Goal: Task Accomplishment & Management: Use online tool/utility

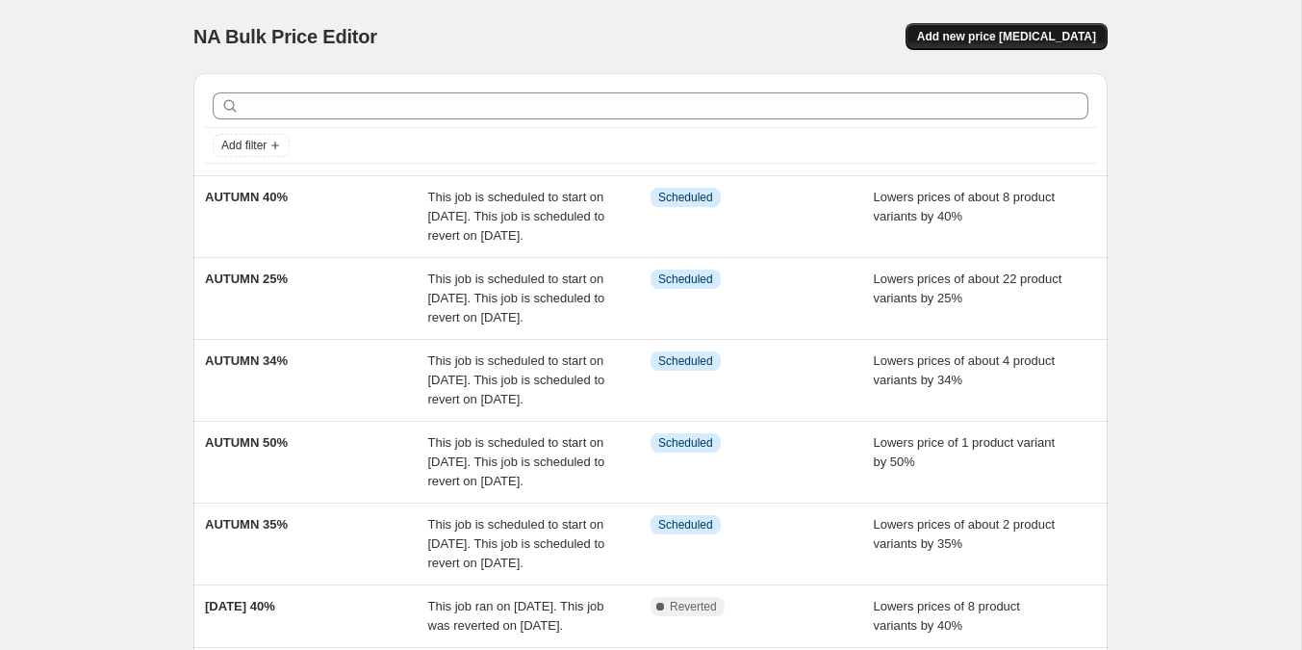
scroll to position [42, 0]
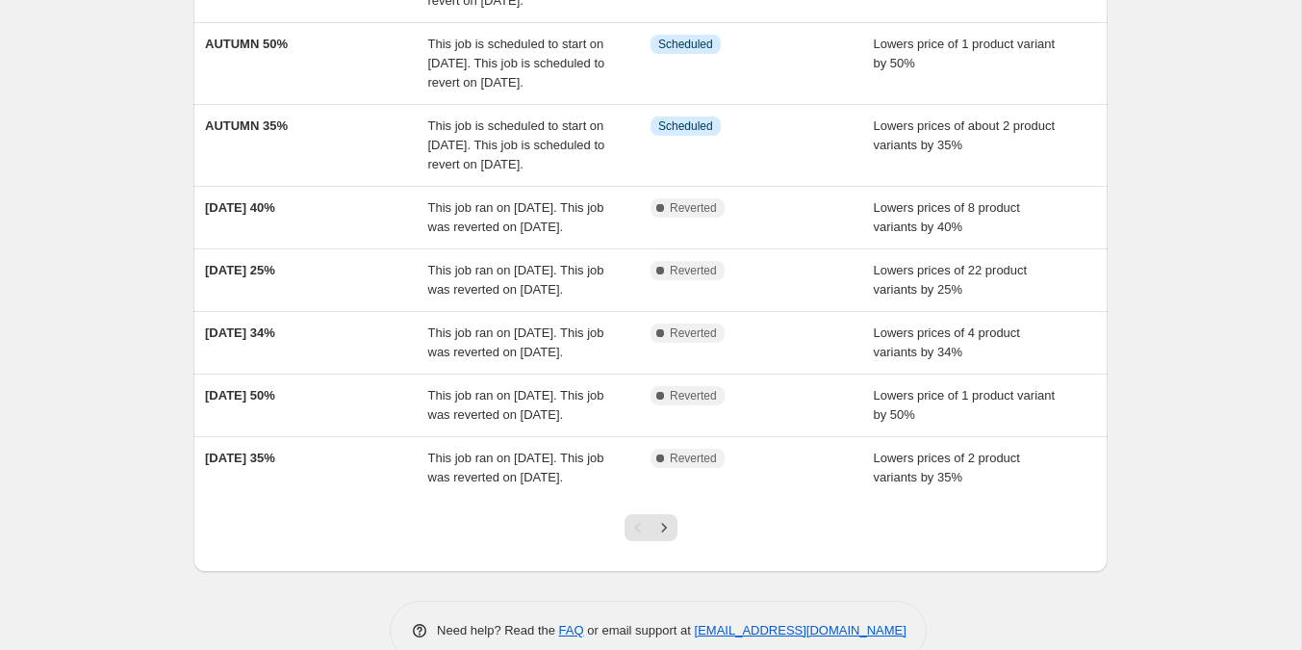
scroll to position [400, 0]
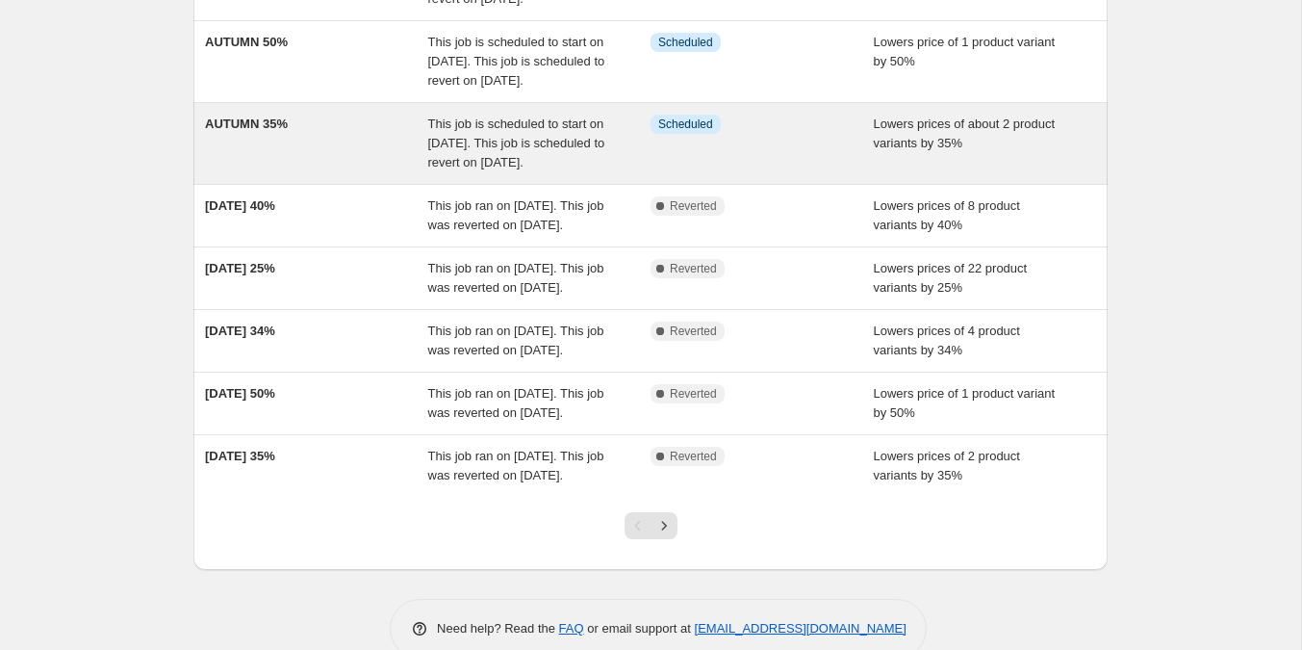
click at [325, 172] on div "AUTUMN 35%" at bounding box center [316, 144] width 223 height 58
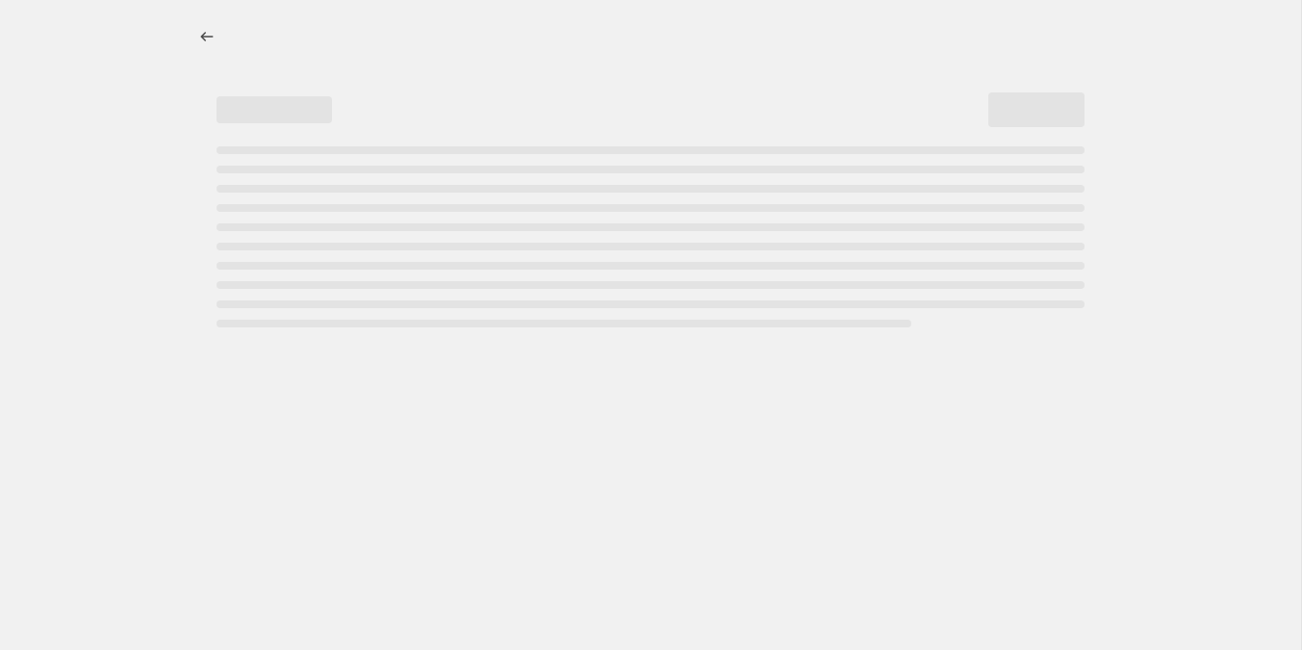
select select "percentage"
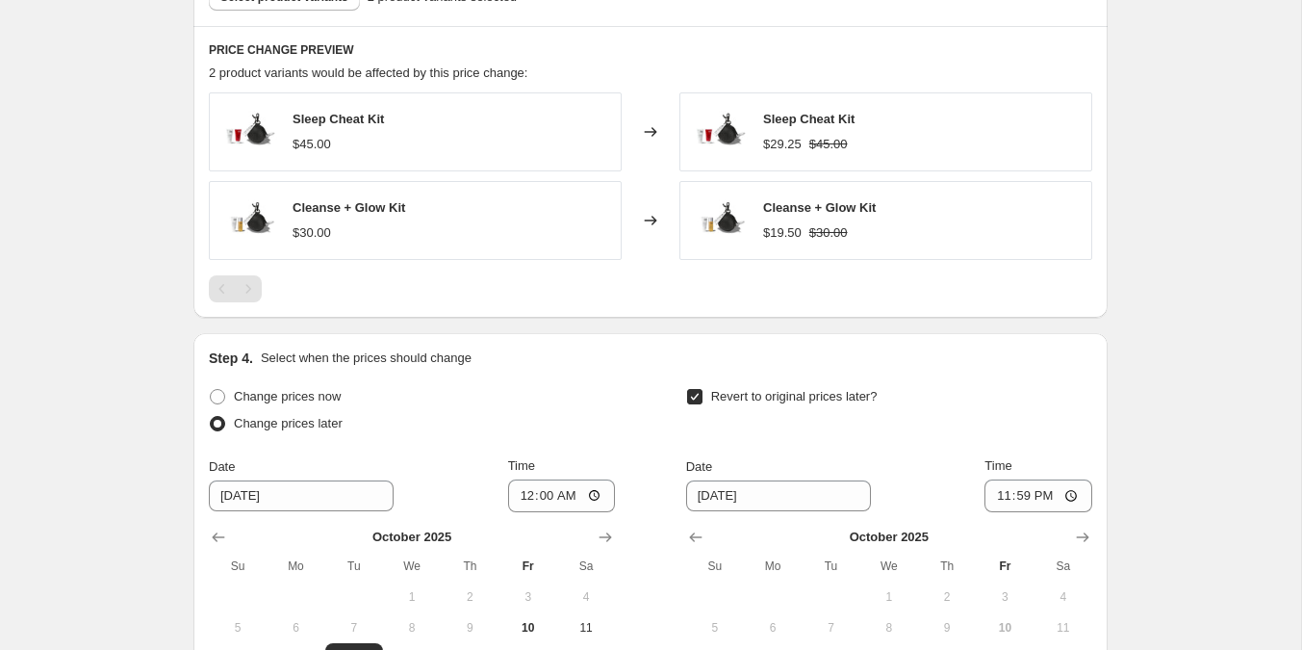
scroll to position [1229, 0]
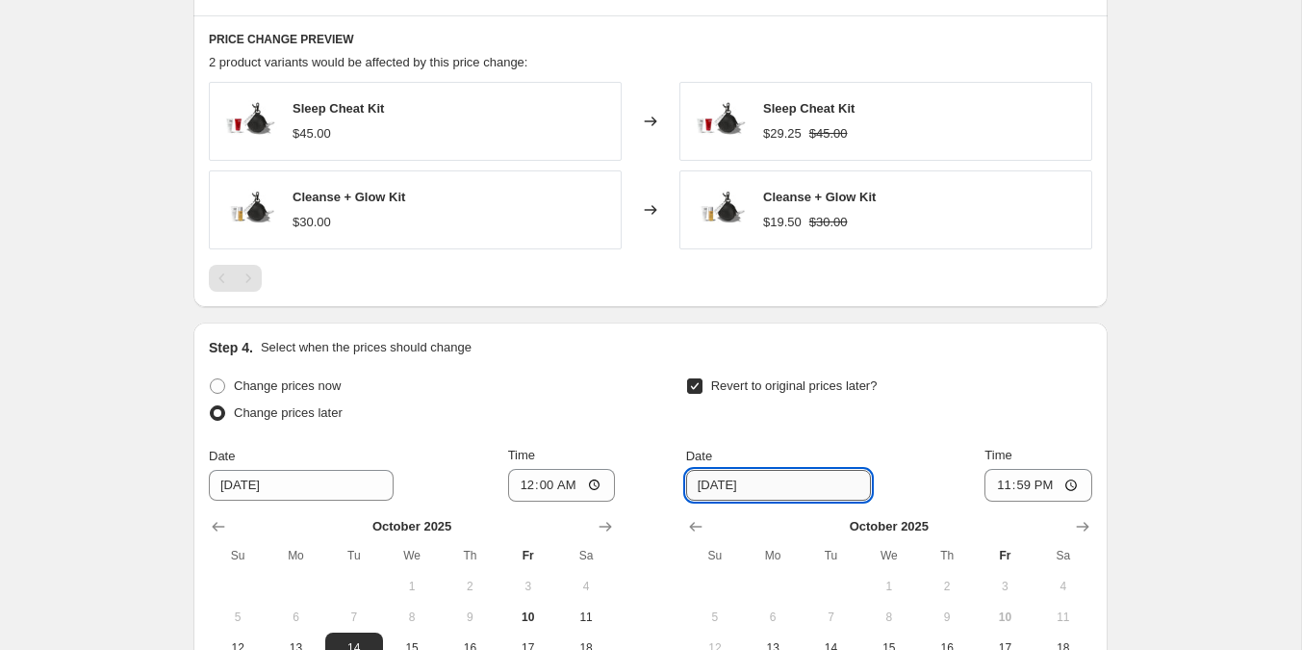
click at [731, 479] on input "10/19/2025" at bounding box center [778, 485] width 185 height 31
click at [778, 489] on input "10/19/2025" at bounding box center [778, 485] width 185 height 31
click at [859, 446] on div "Date 10/19/2025 Time 23:59" at bounding box center [889, 474] width 406 height 56
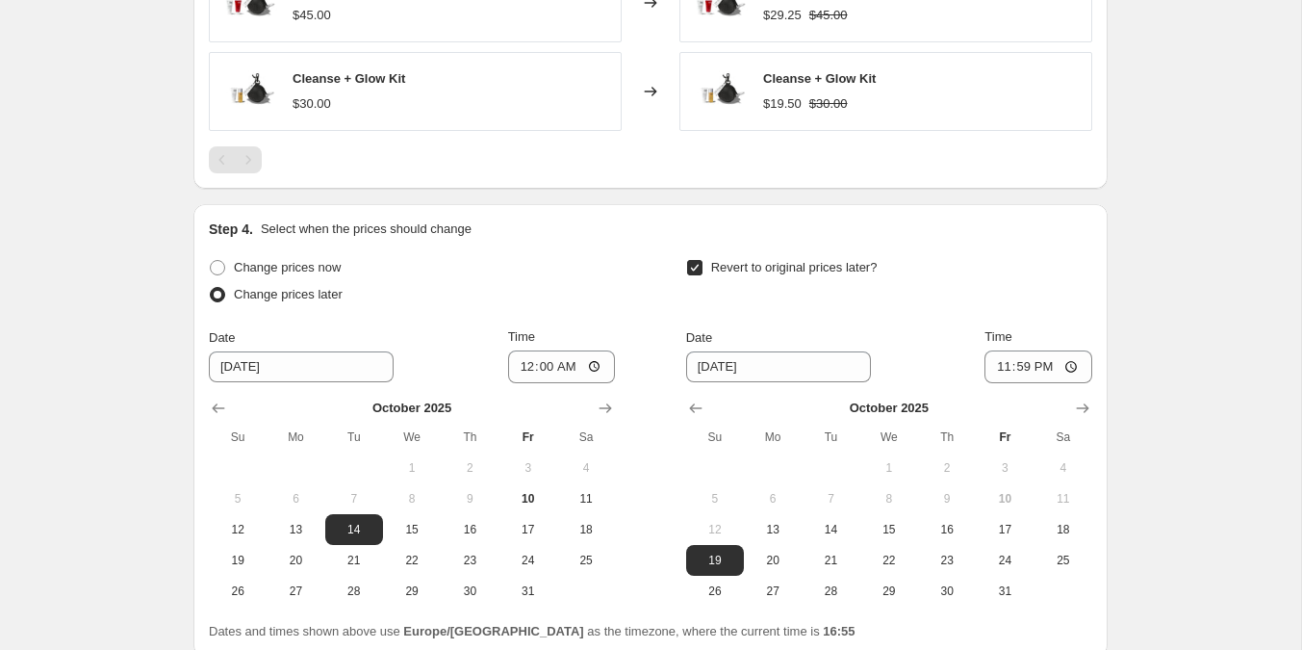
scroll to position [1348, 0]
click at [826, 551] on span "21" at bounding box center [830, 558] width 42 height 15
type input "10/21/2025"
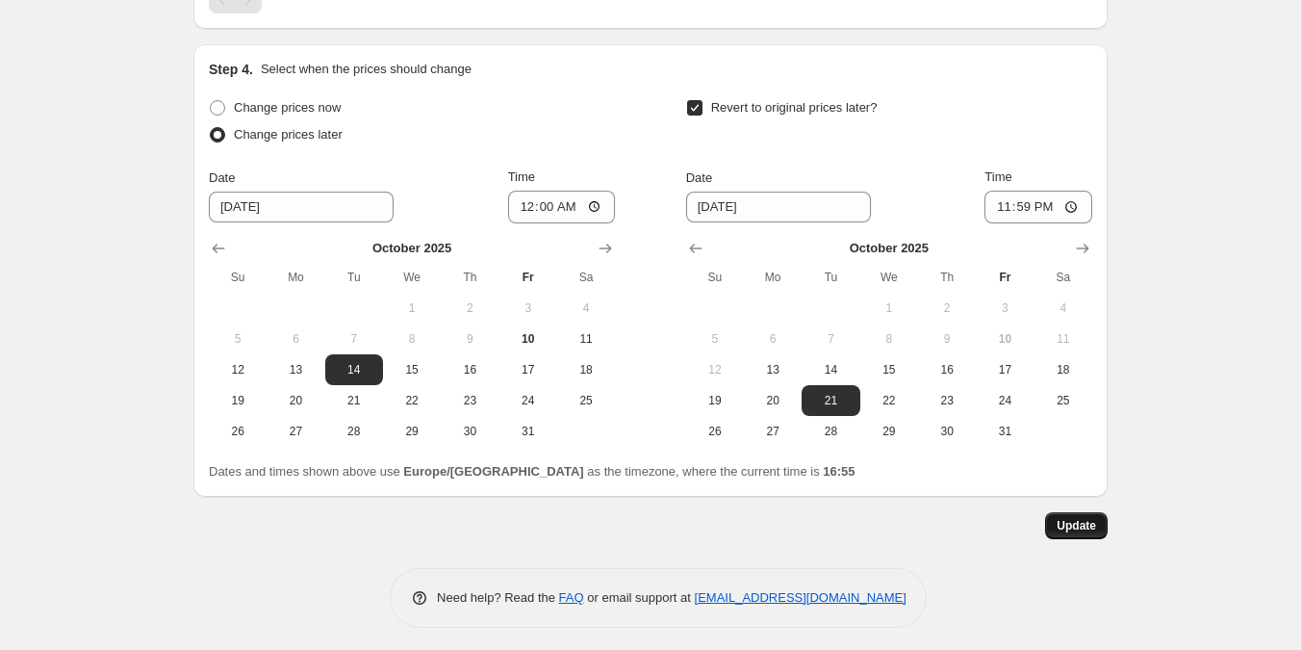
click at [1073, 522] on span "Update" at bounding box center [1076, 525] width 39 height 15
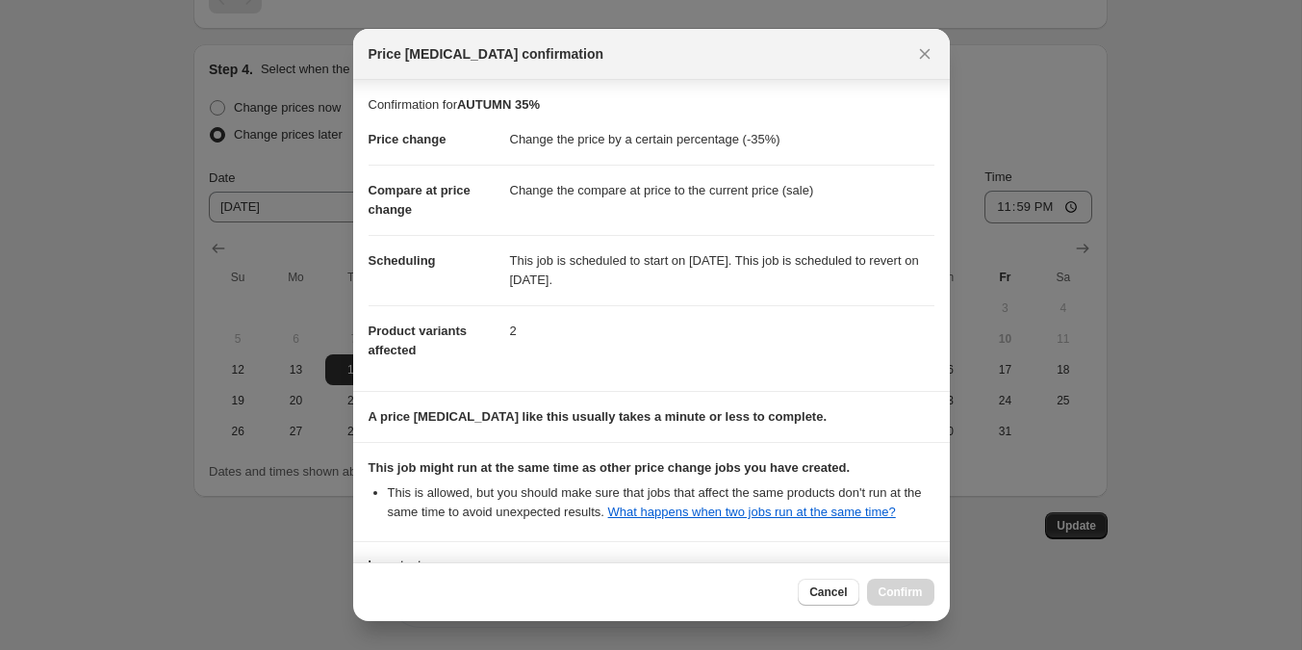
scroll to position [171, 0]
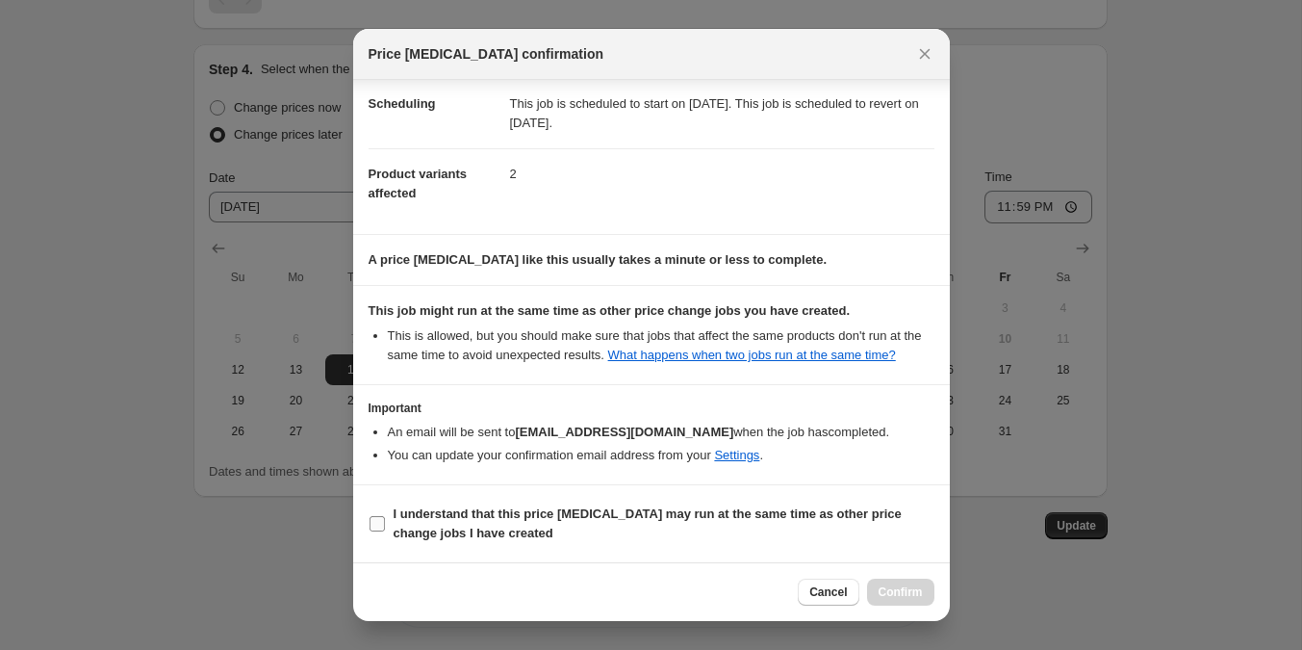
click at [736, 521] on b "I understand that this price change job may run at the same time as other price…" at bounding box center [648, 523] width 508 height 34
click at [385, 521] on input "I understand that this price change job may run at the same time as other price…" at bounding box center [377, 523] width 15 height 15
checkbox input "true"
click at [921, 598] on span "Confirm" at bounding box center [901, 591] width 44 height 15
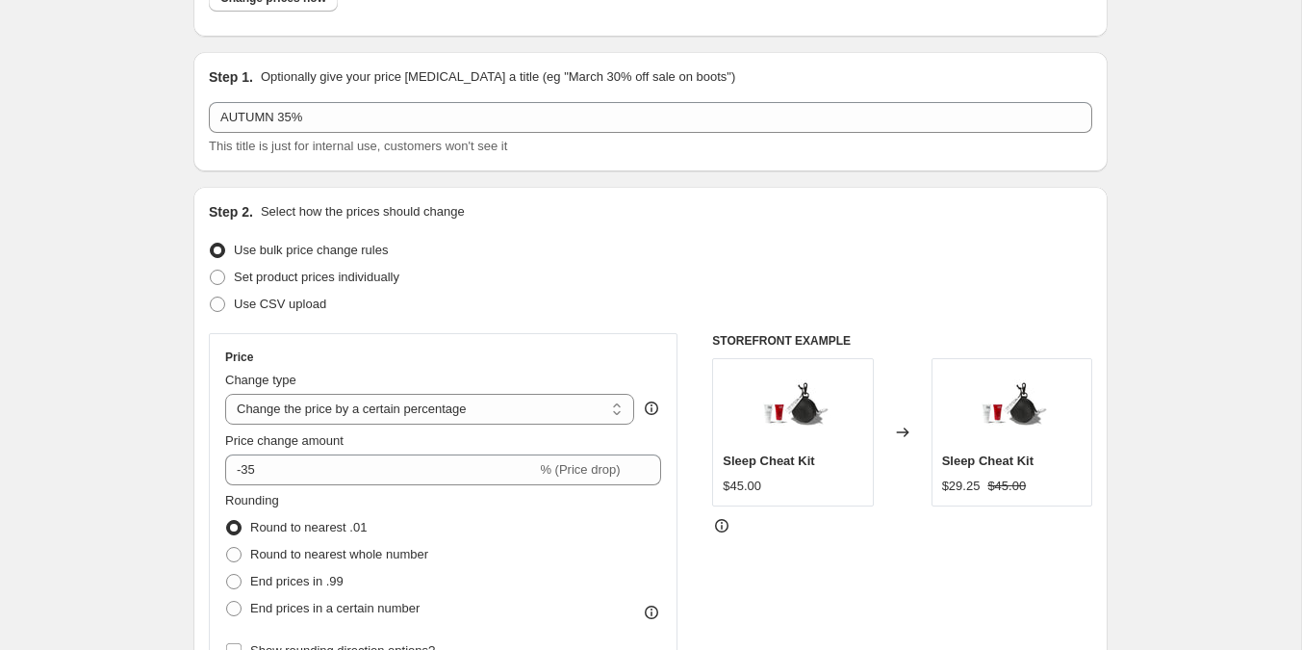
scroll to position [0, 0]
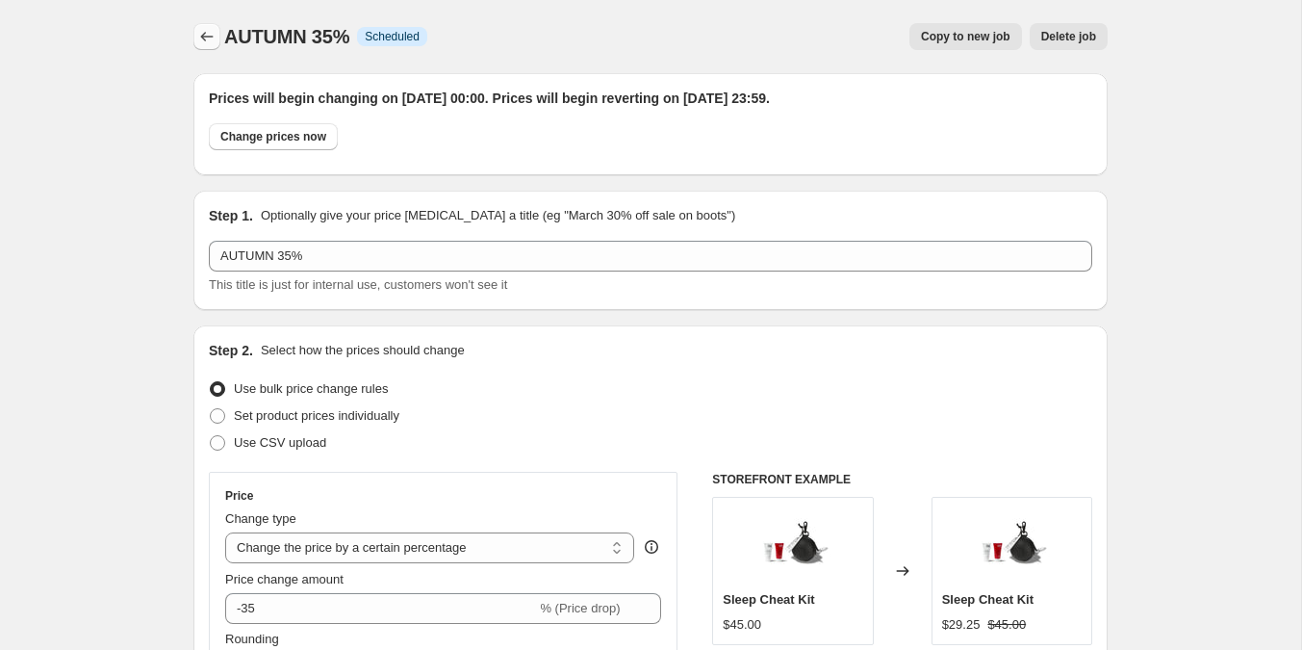
click at [209, 27] on button "Price change jobs" at bounding box center [206, 36] width 27 height 27
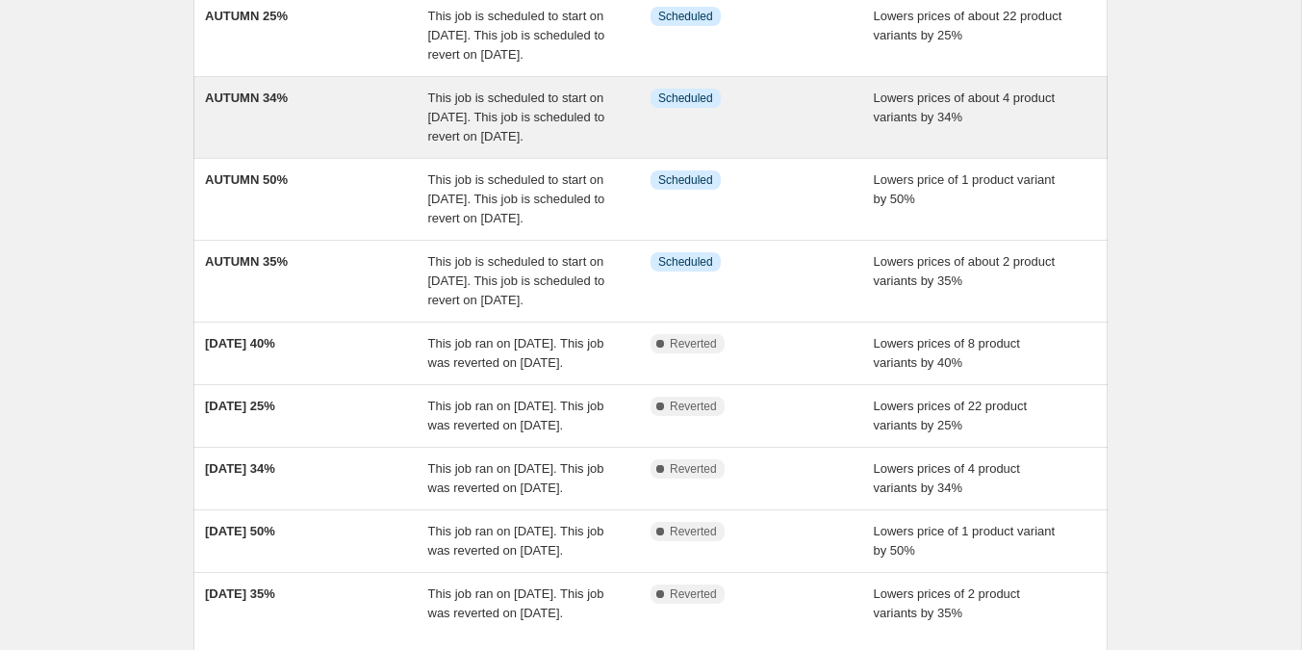
scroll to position [289, 0]
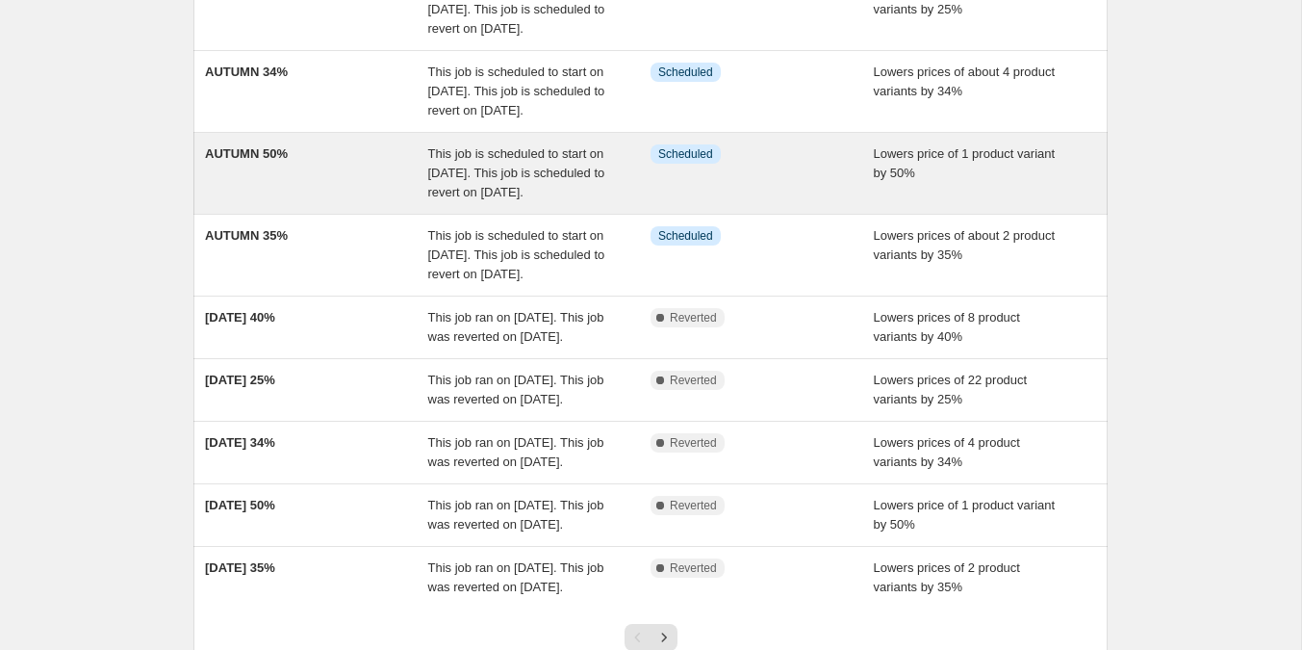
click at [404, 202] on div "AUTUMN 50%" at bounding box center [316, 173] width 223 height 58
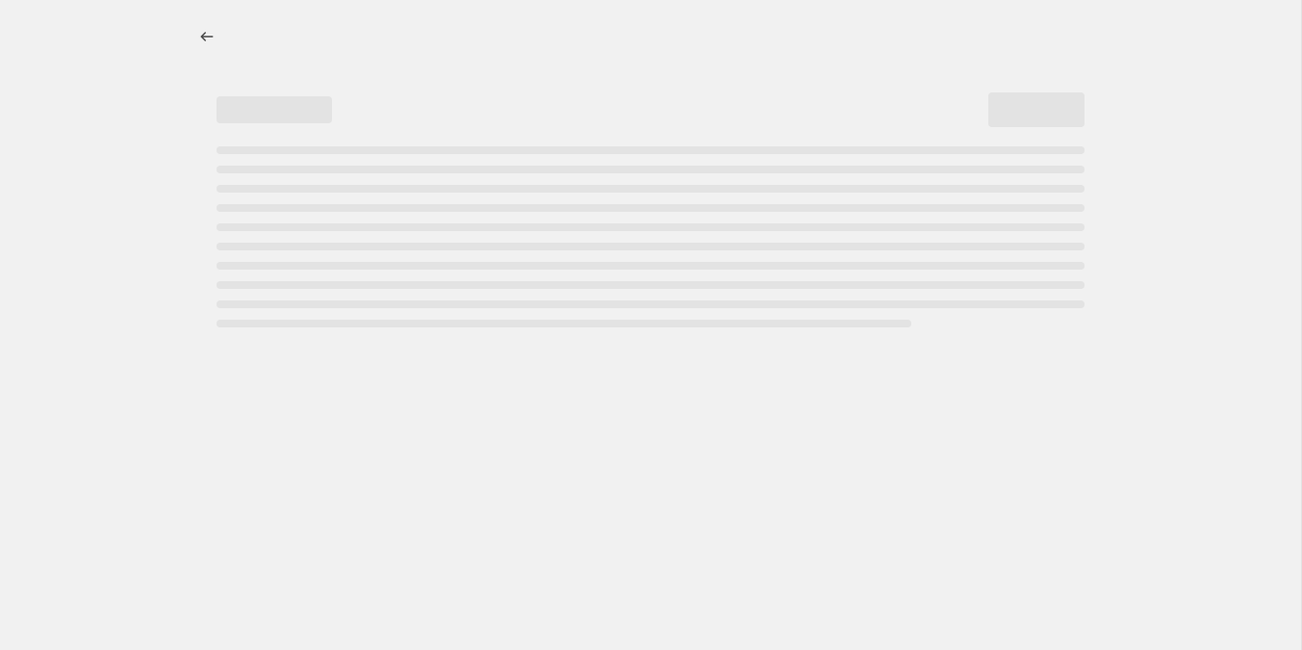
select select "percentage"
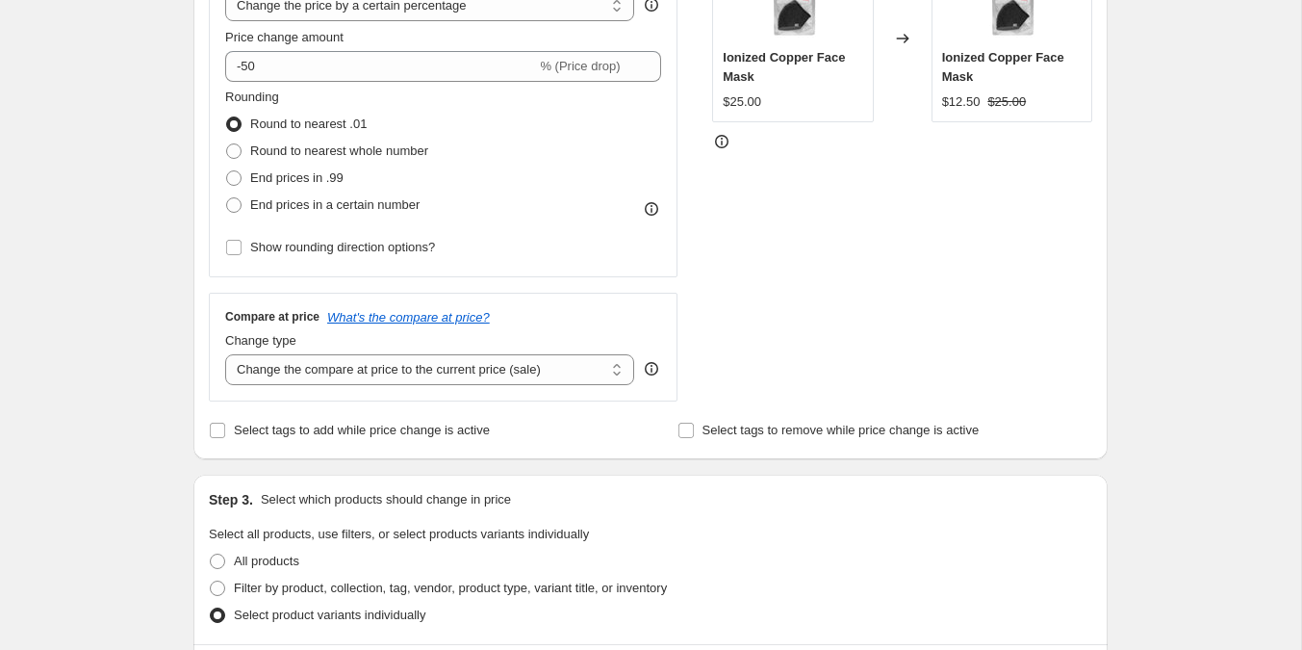
scroll to position [1419, 0]
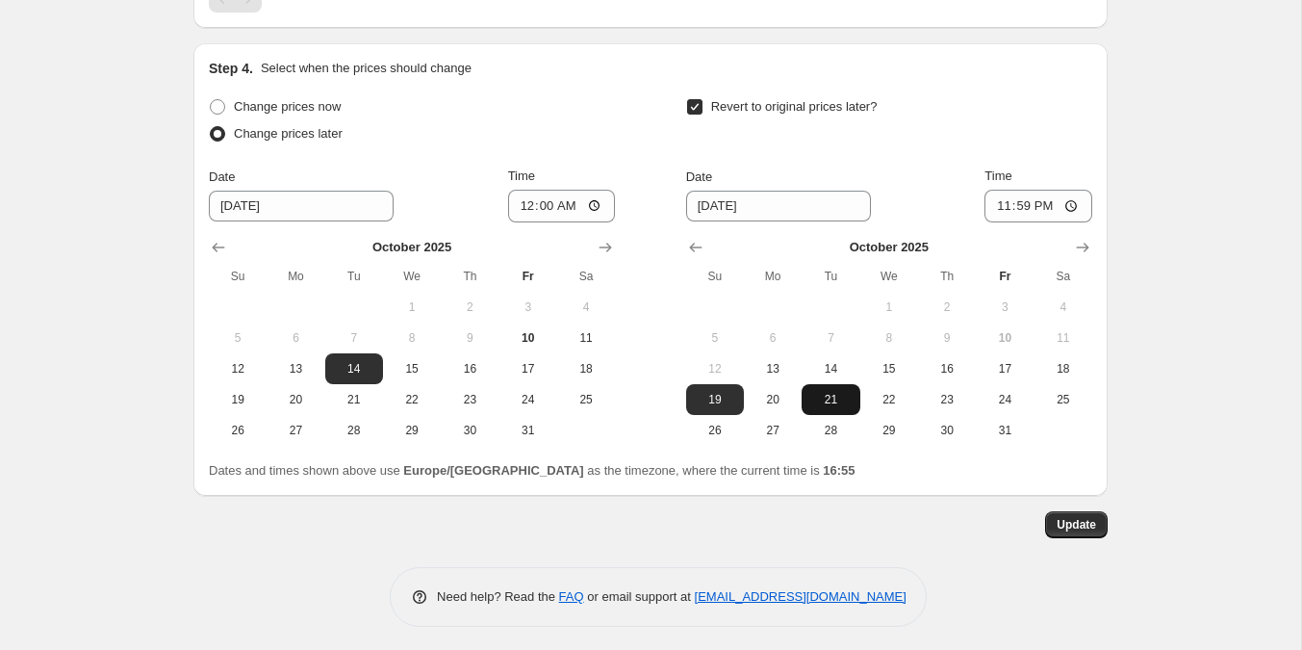
click at [844, 395] on span "21" at bounding box center [830, 399] width 42 height 15
type input "10/21/2025"
click at [1073, 517] on span "Update" at bounding box center [1076, 524] width 39 height 15
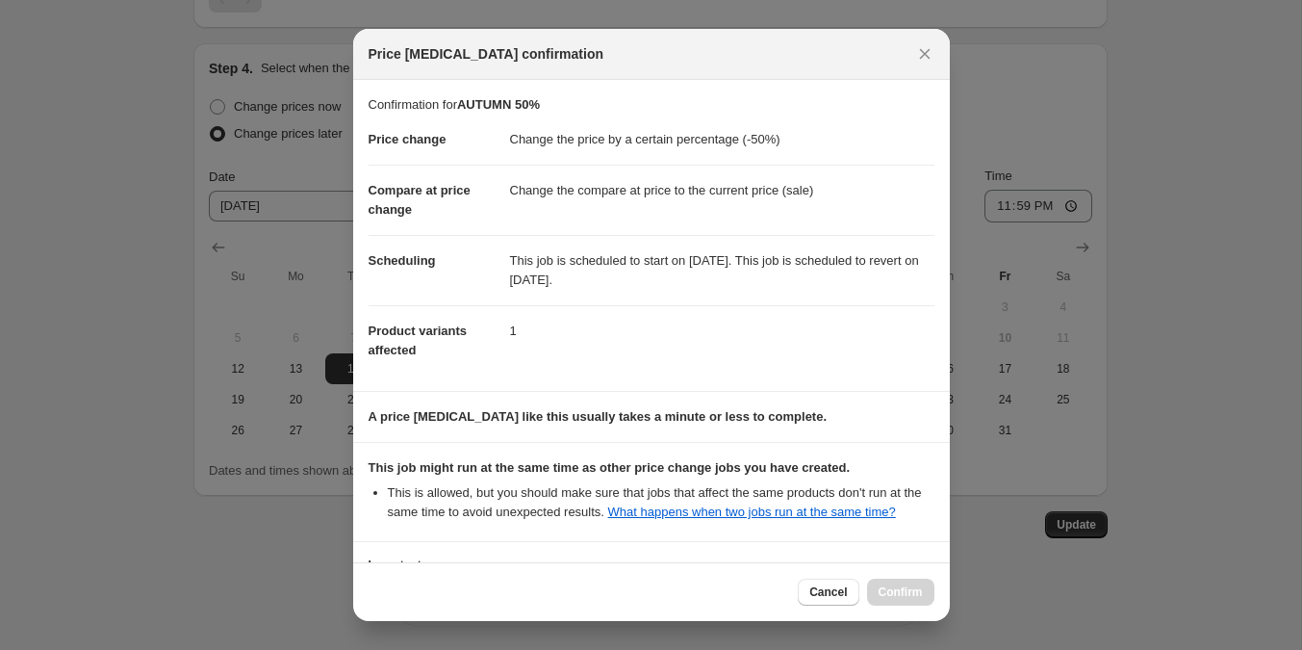
scroll to position [171, 0]
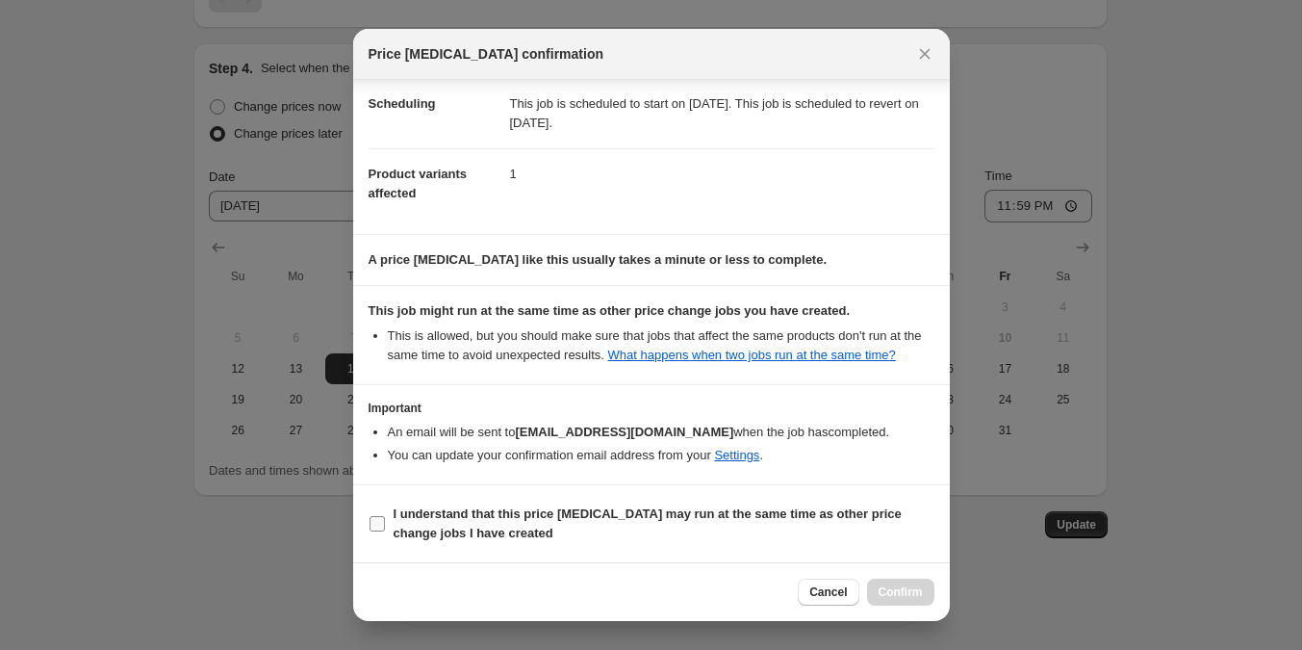
click at [727, 517] on b "I understand that this price change job may run at the same time as other price…" at bounding box center [648, 523] width 508 height 34
click at [385, 517] on input "I understand that this price change job may run at the same time as other price…" at bounding box center [377, 523] width 15 height 15
checkbox input "true"
click at [887, 597] on span "Confirm" at bounding box center [901, 591] width 44 height 15
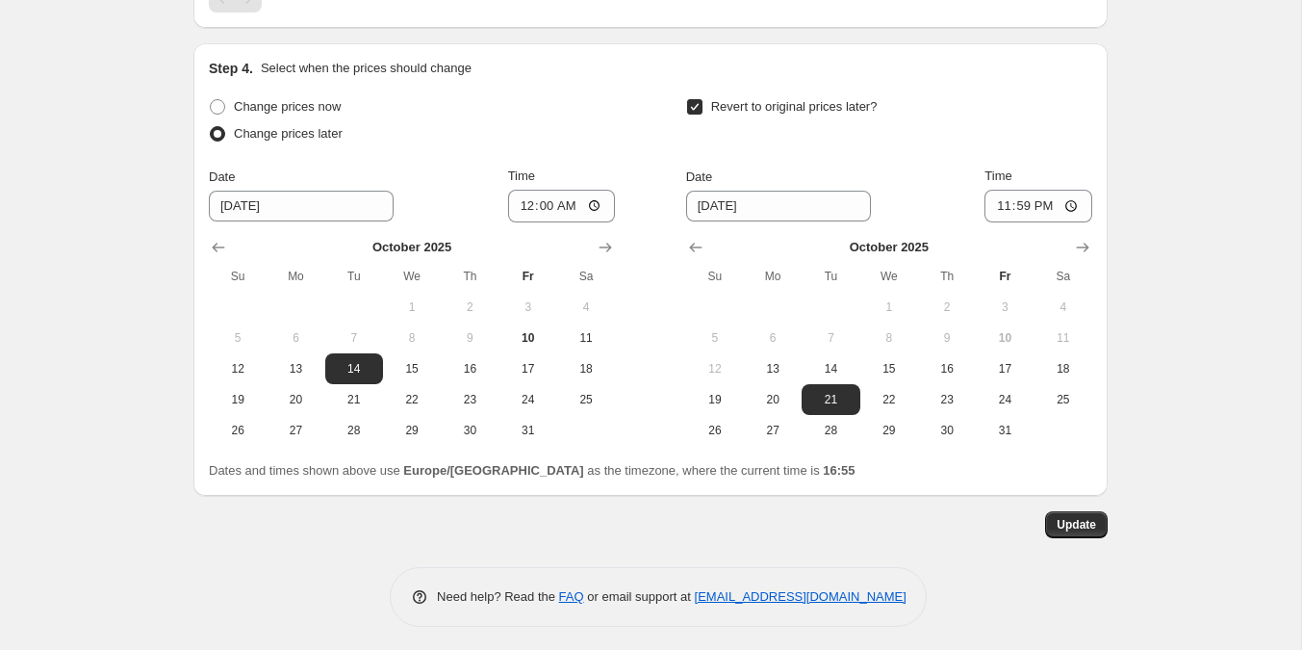
scroll to position [0, 0]
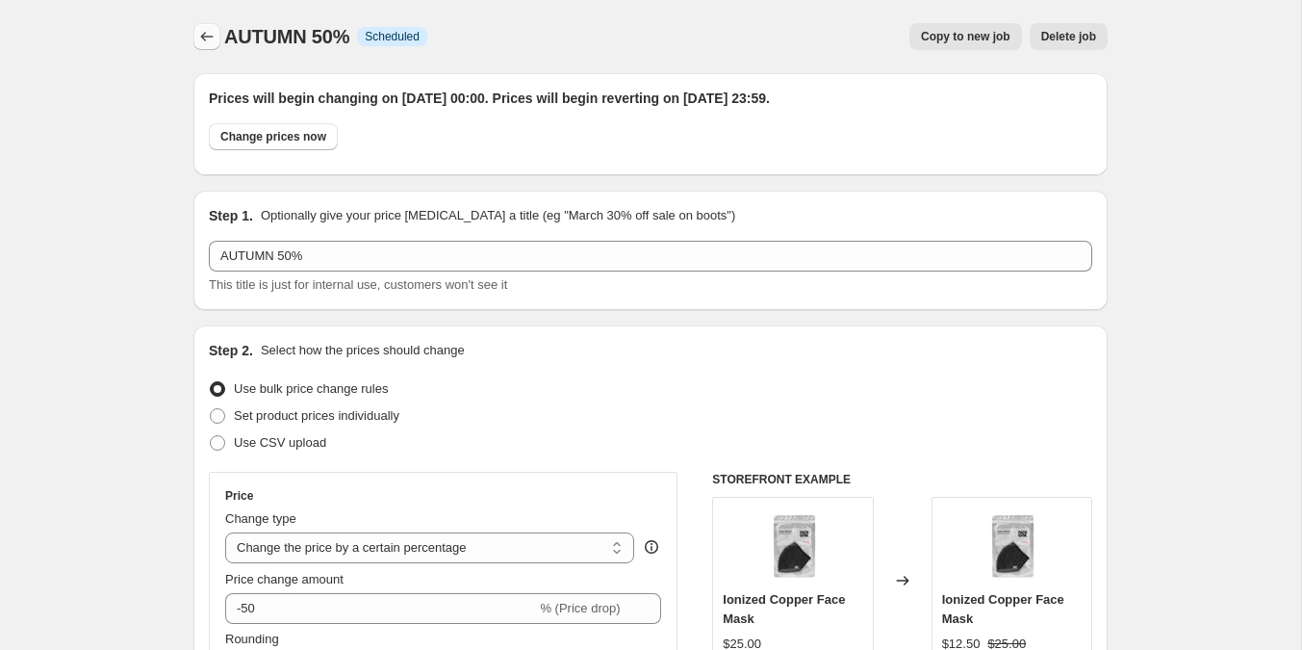
click at [203, 29] on icon "Price change jobs" at bounding box center [206, 36] width 19 height 19
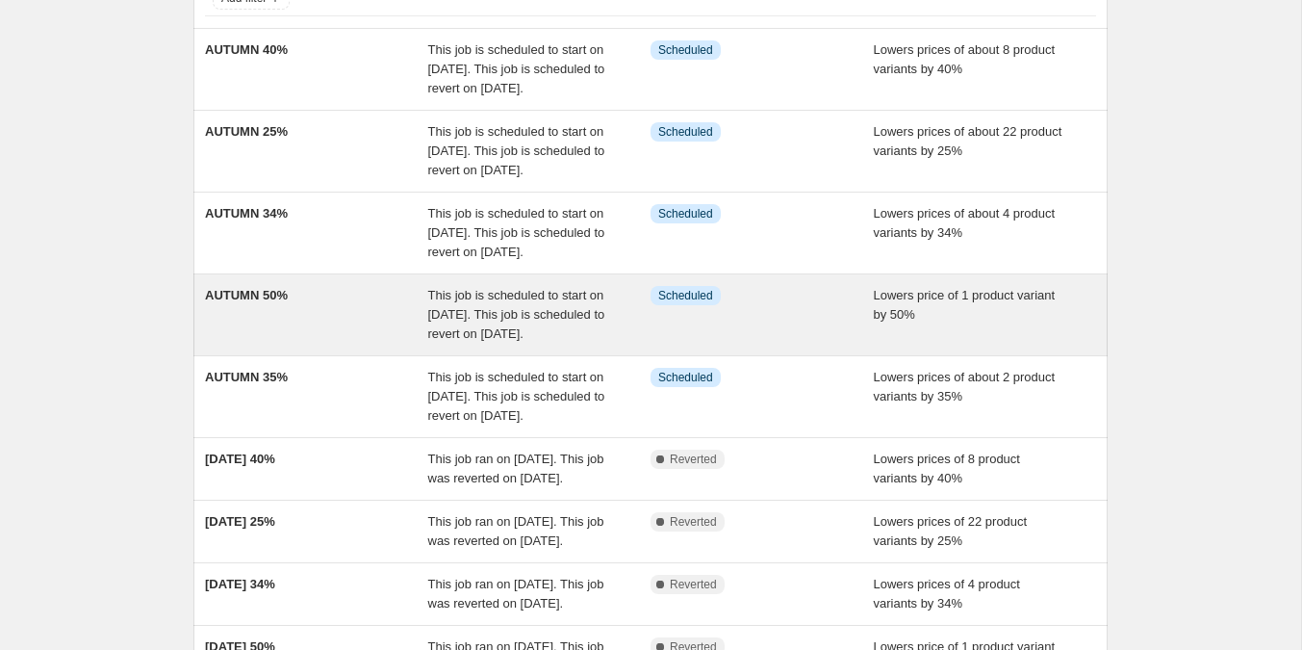
scroll to position [149, 0]
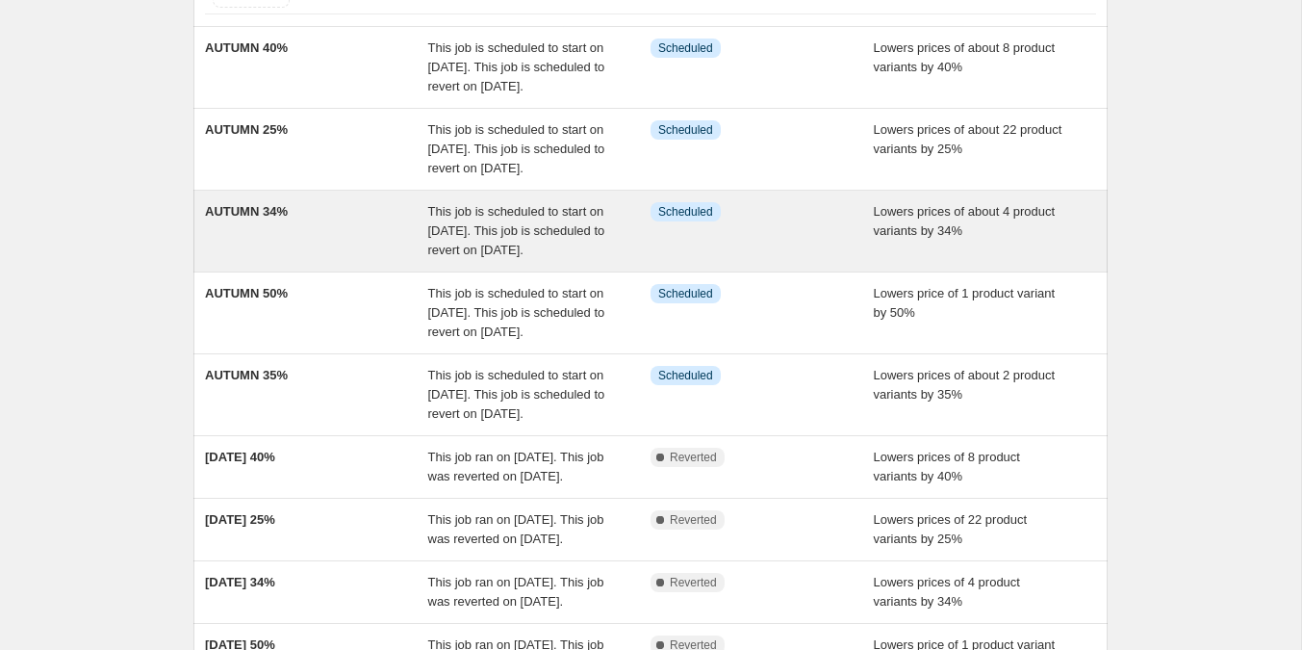
click at [347, 260] on div "AUTUMN 34%" at bounding box center [316, 231] width 223 height 58
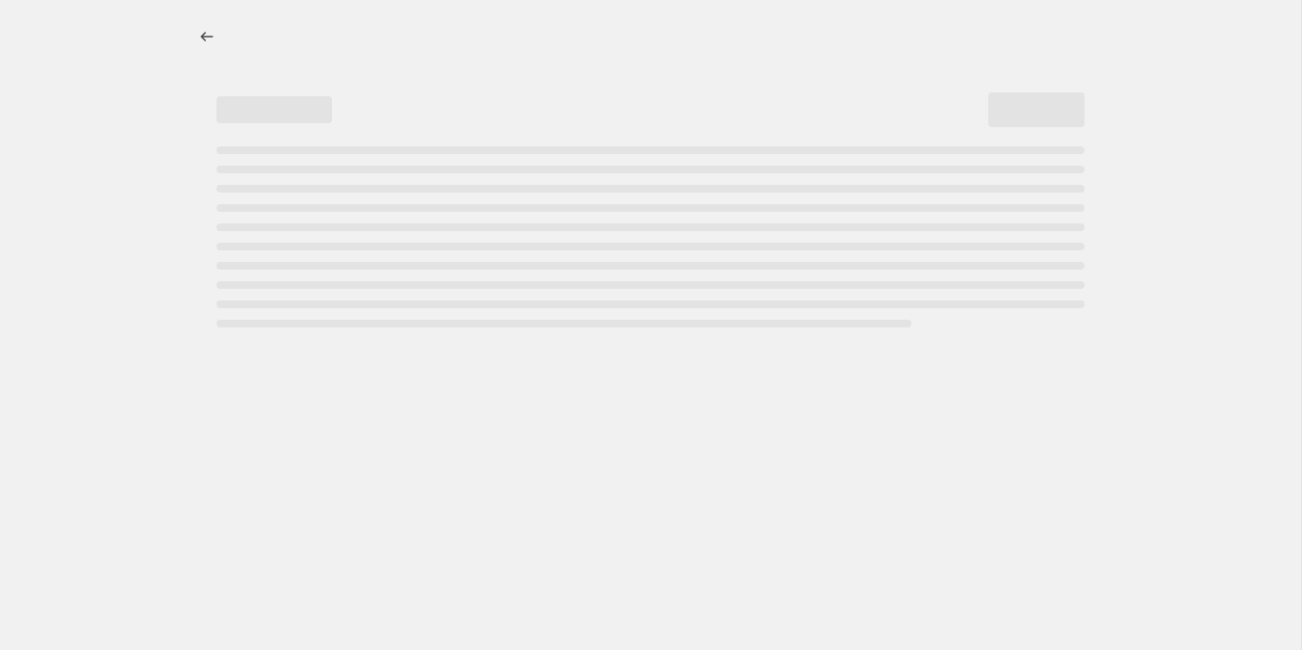
select select "percentage"
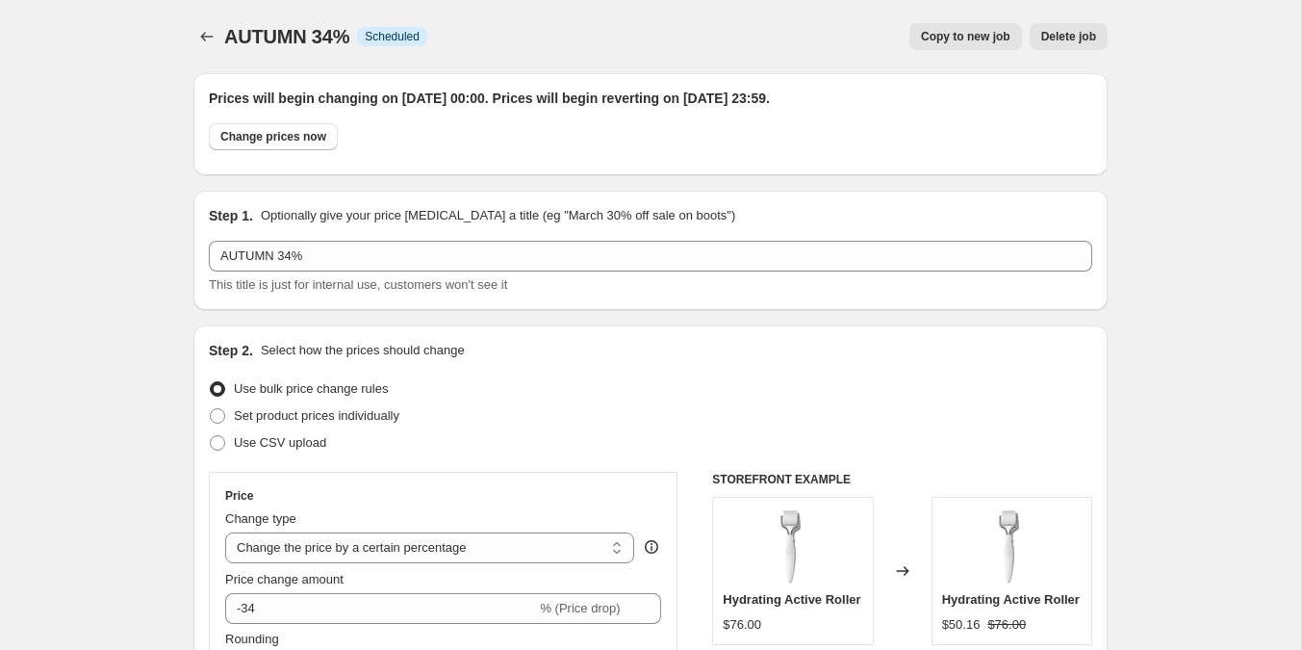
scroll to position [1682, 0]
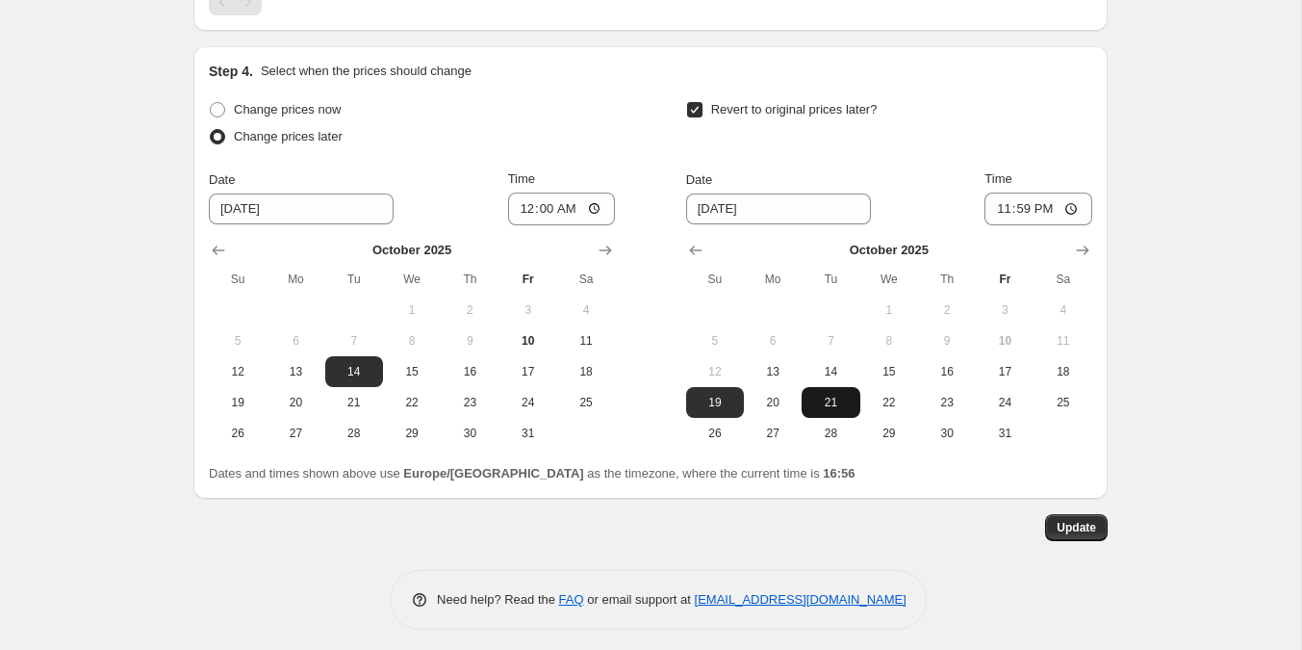
click at [833, 397] on span "21" at bounding box center [830, 402] width 42 height 15
type input "10/21/2025"
click at [1090, 520] on span "Update" at bounding box center [1076, 527] width 39 height 15
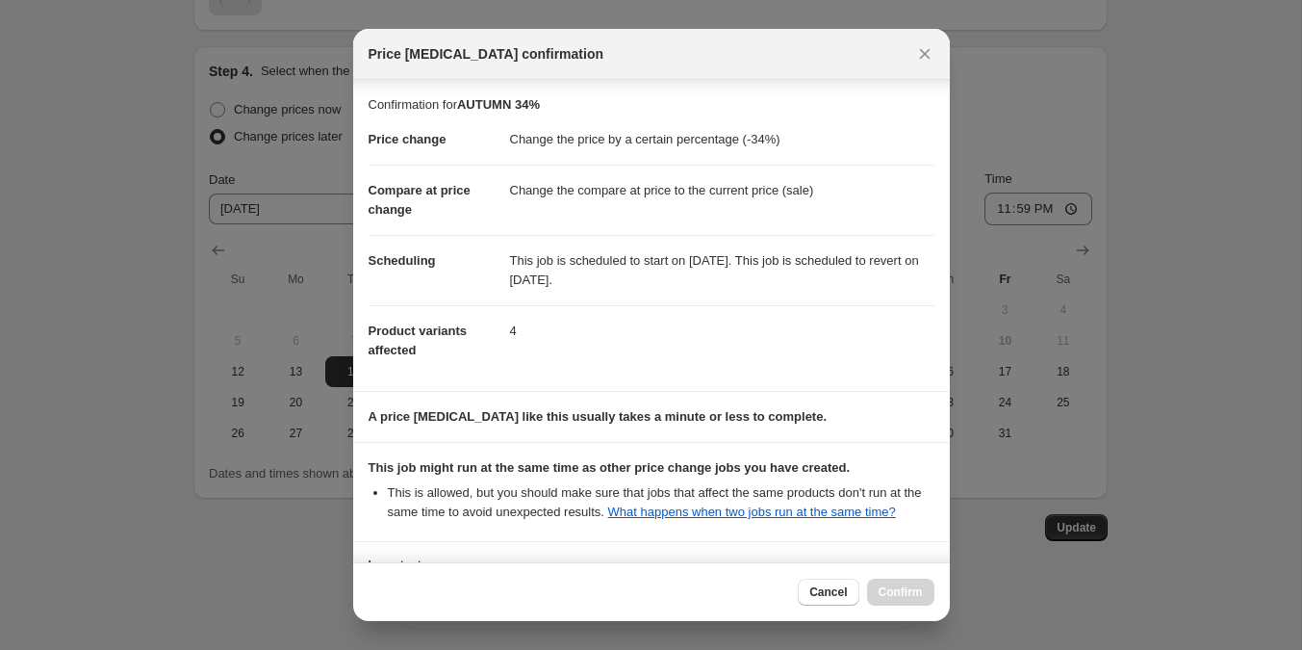
scroll to position [171, 0]
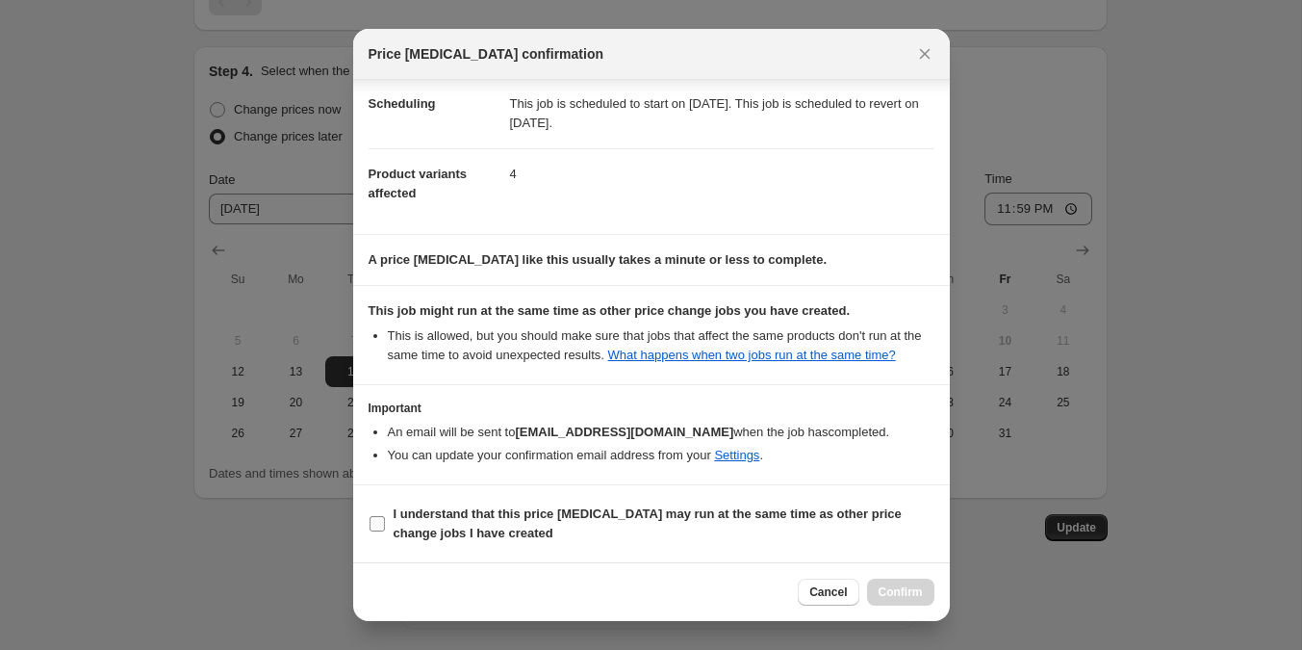
click at [437, 528] on b "I understand that this price change job may run at the same time as other price…" at bounding box center [648, 523] width 508 height 34
click at [385, 528] on input "I understand that this price change job may run at the same time as other price…" at bounding box center [377, 523] width 15 height 15
checkbox input "true"
click at [901, 591] on span "Confirm" at bounding box center [901, 591] width 44 height 15
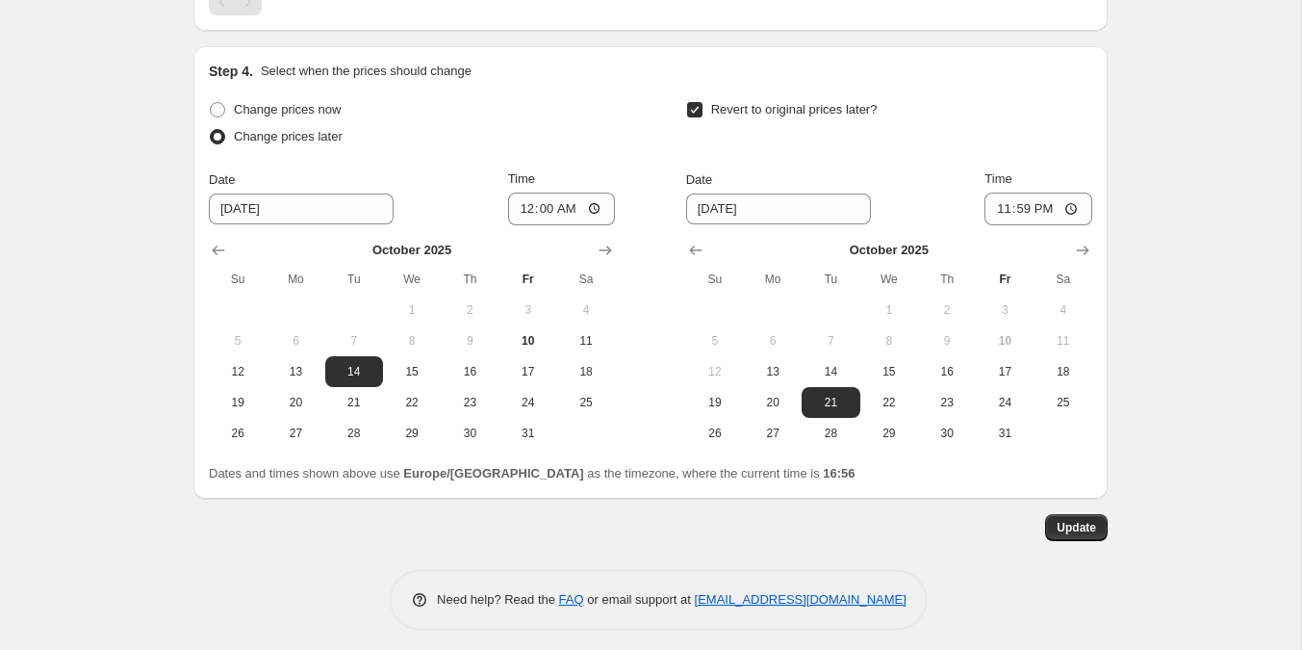
scroll to position [0, 0]
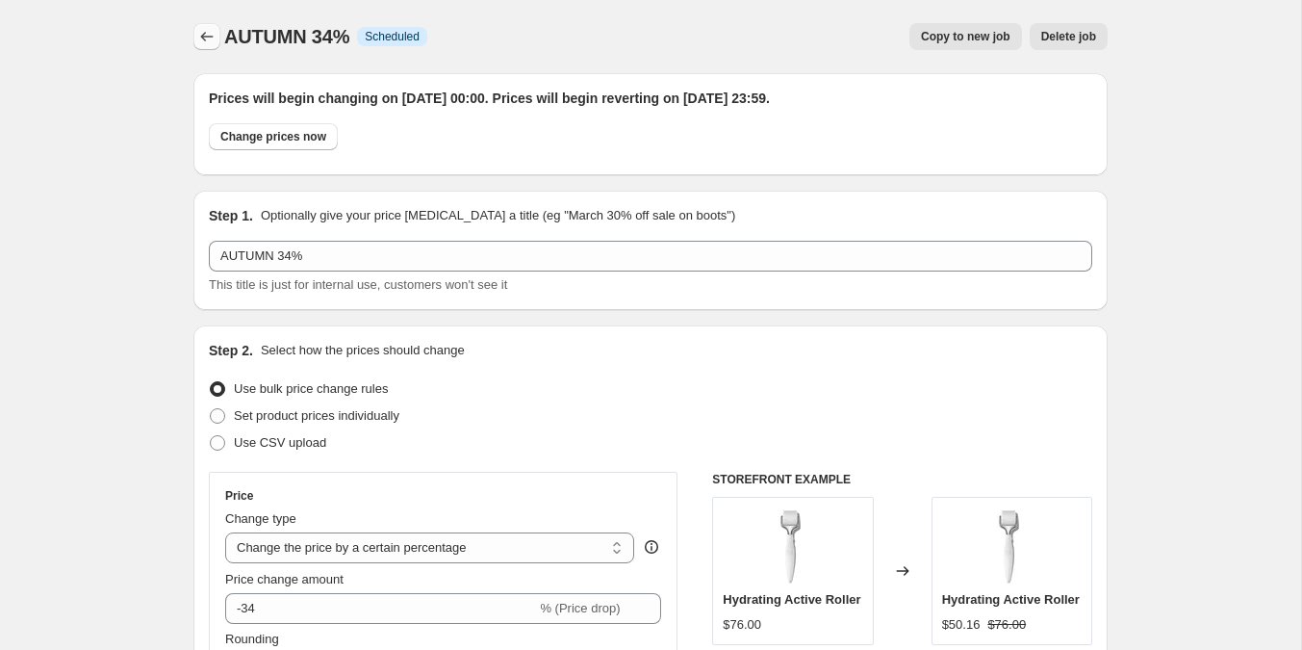
click at [199, 30] on icon "Price change jobs" at bounding box center [206, 36] width 19 height 19
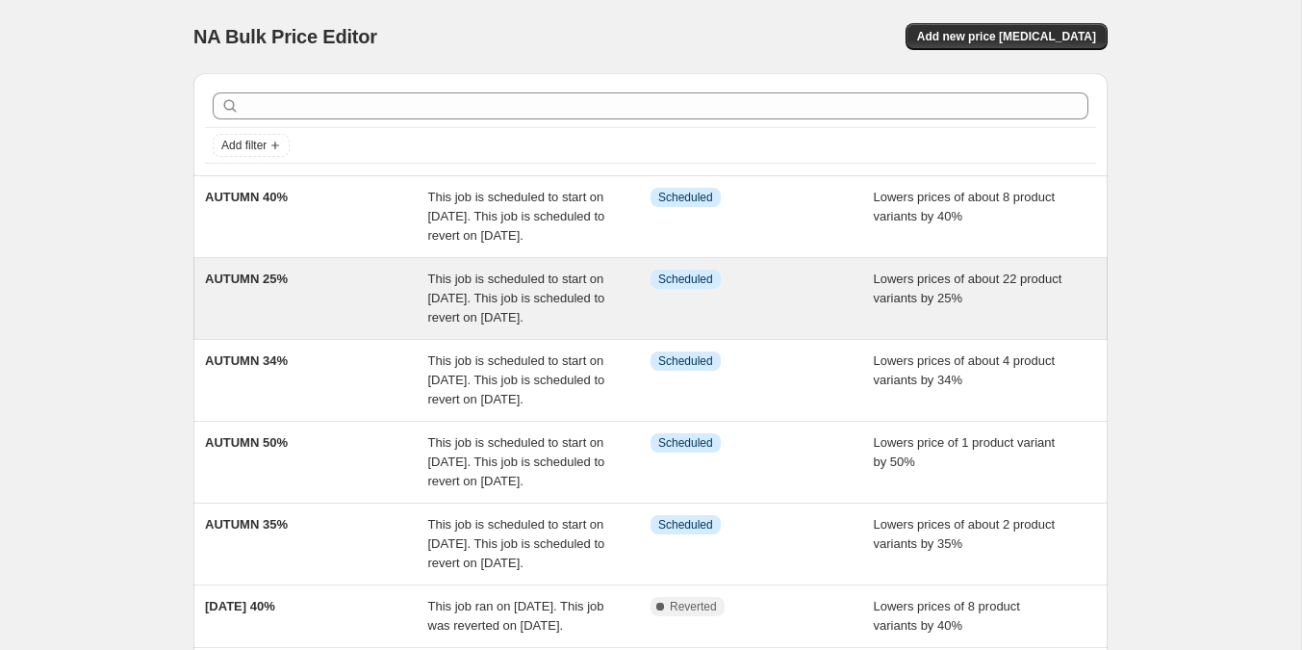
click at [310, 327] on div "AUTUMN 25%" at bounding box center [316, 298] width 223 height 58
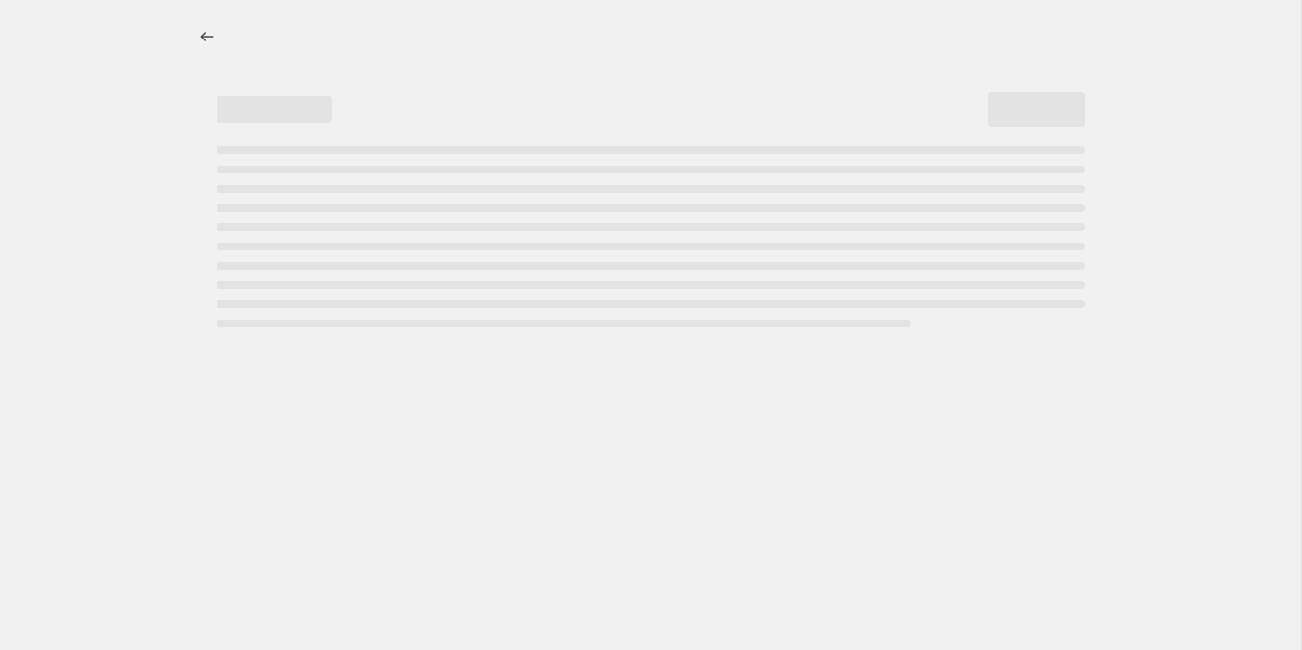
select select "percentage"
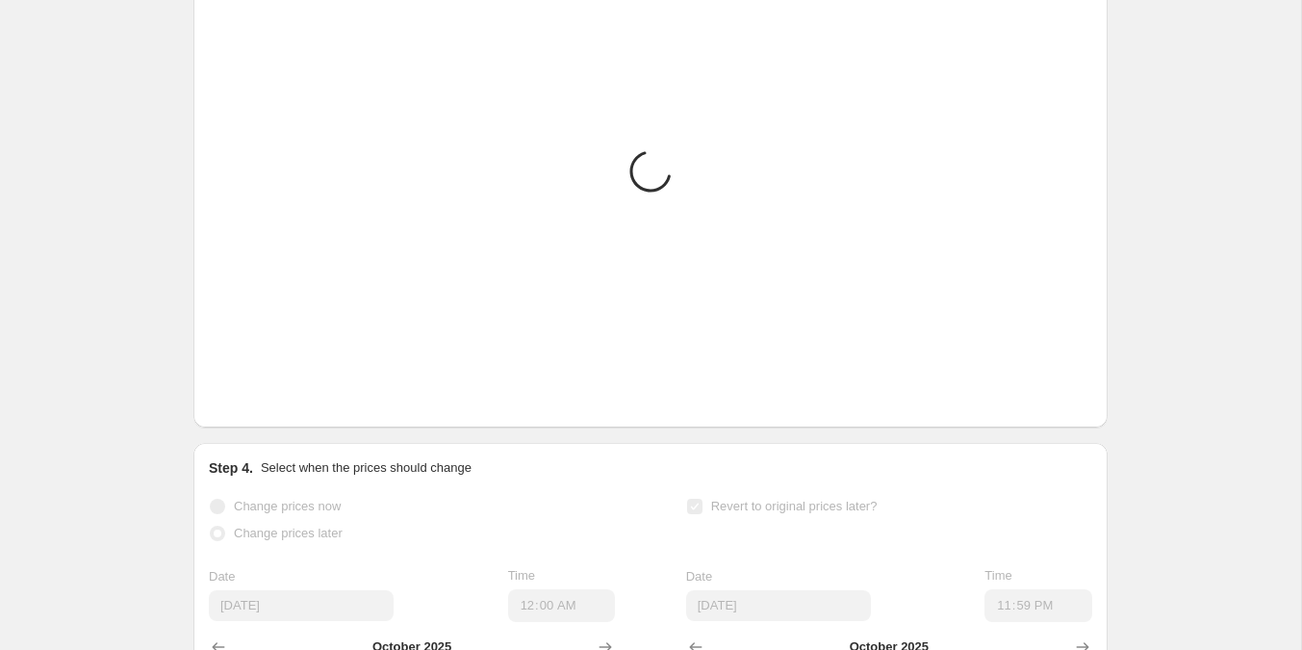
scroll to position [1771, 0]
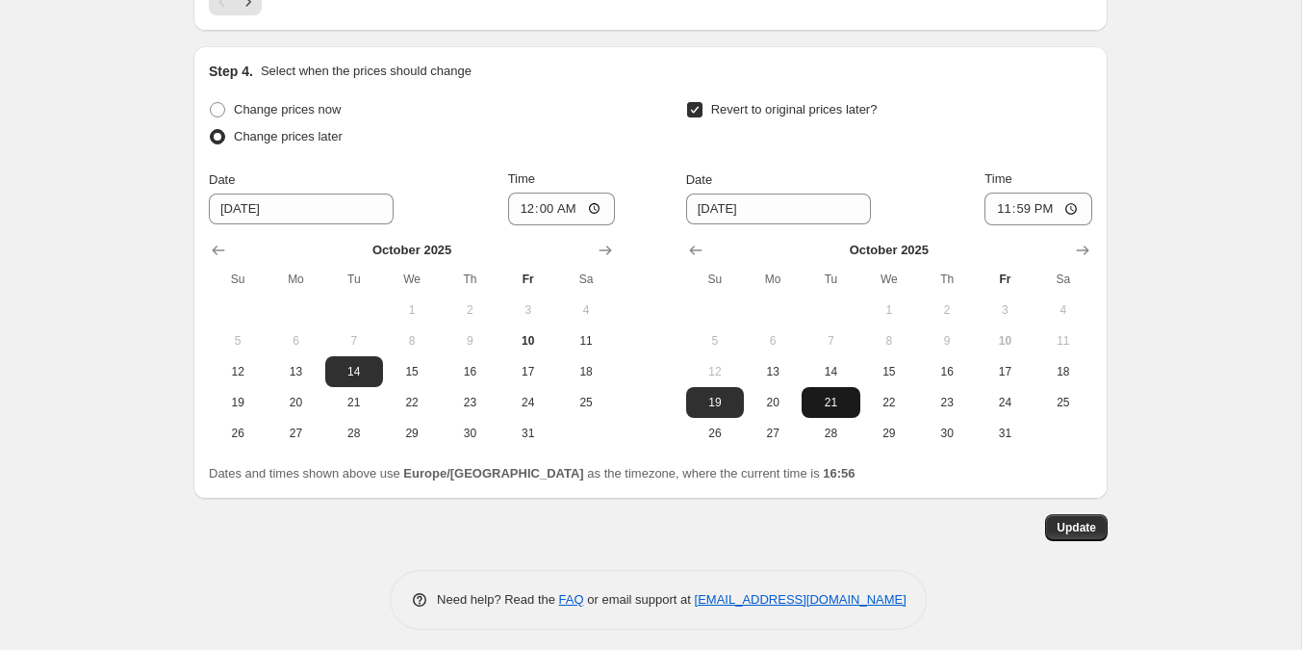
click at [834, 406] on button "21" at bounding box center [831, 402] width 58 height 31
type input "10/21/2025"
click at [1084, 514] on button "Update" at bounding box center [1076, 527] width 63 height 27
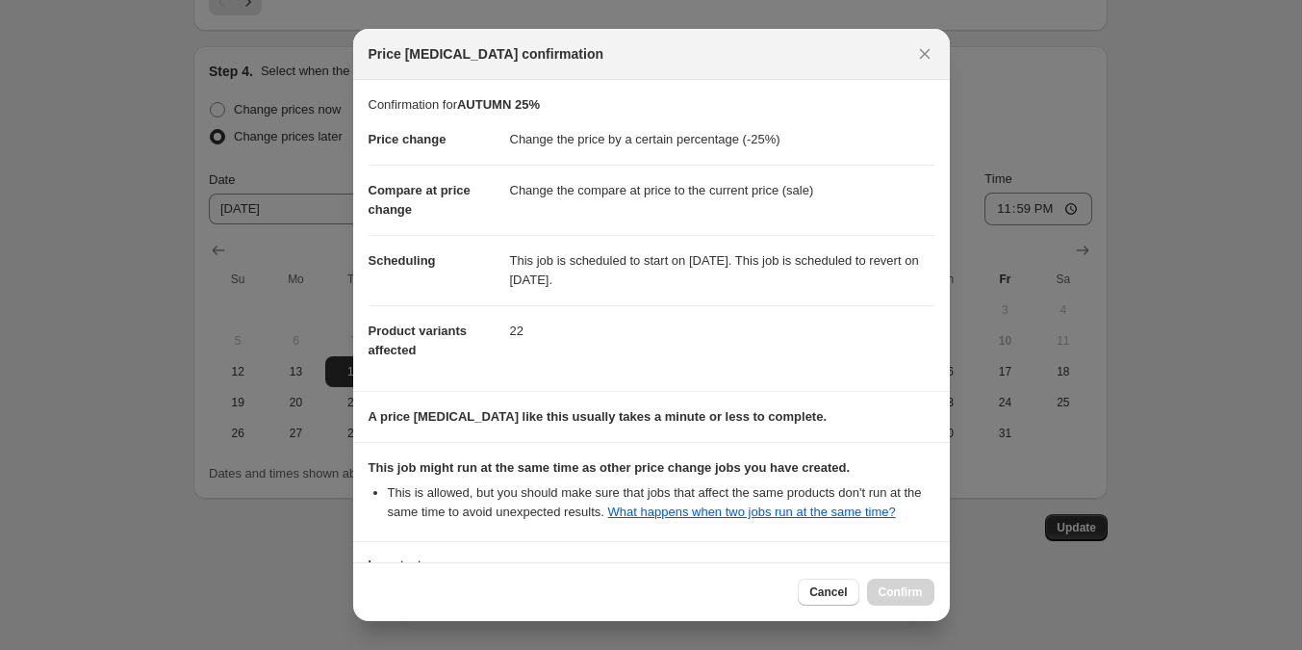
scroll to position [171, 0]
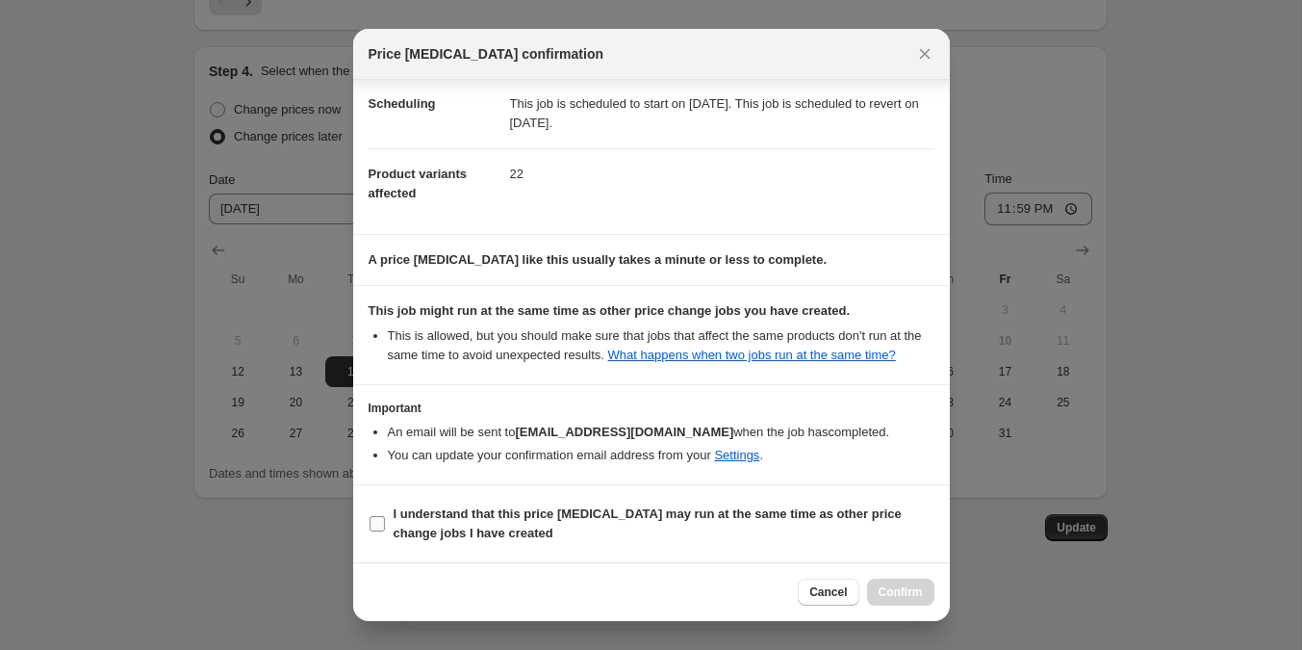
click at [372, 527] on input "I understand that this price change job may run at the same time as other price…" at bounding box center [377, 523] width 15 height 15
checkbox input "true"
click at [887, 596] on span "Confirm" at bounding box center [901, 591] width 44 height 15
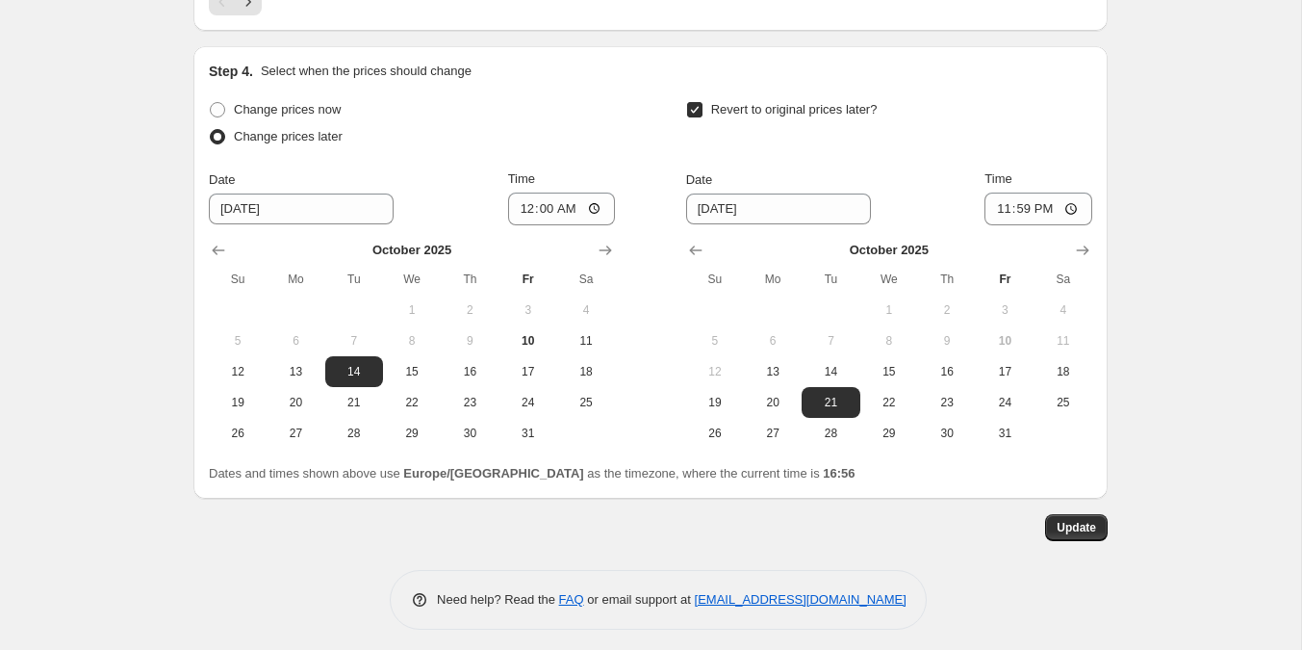
scroll to position [0, 0]
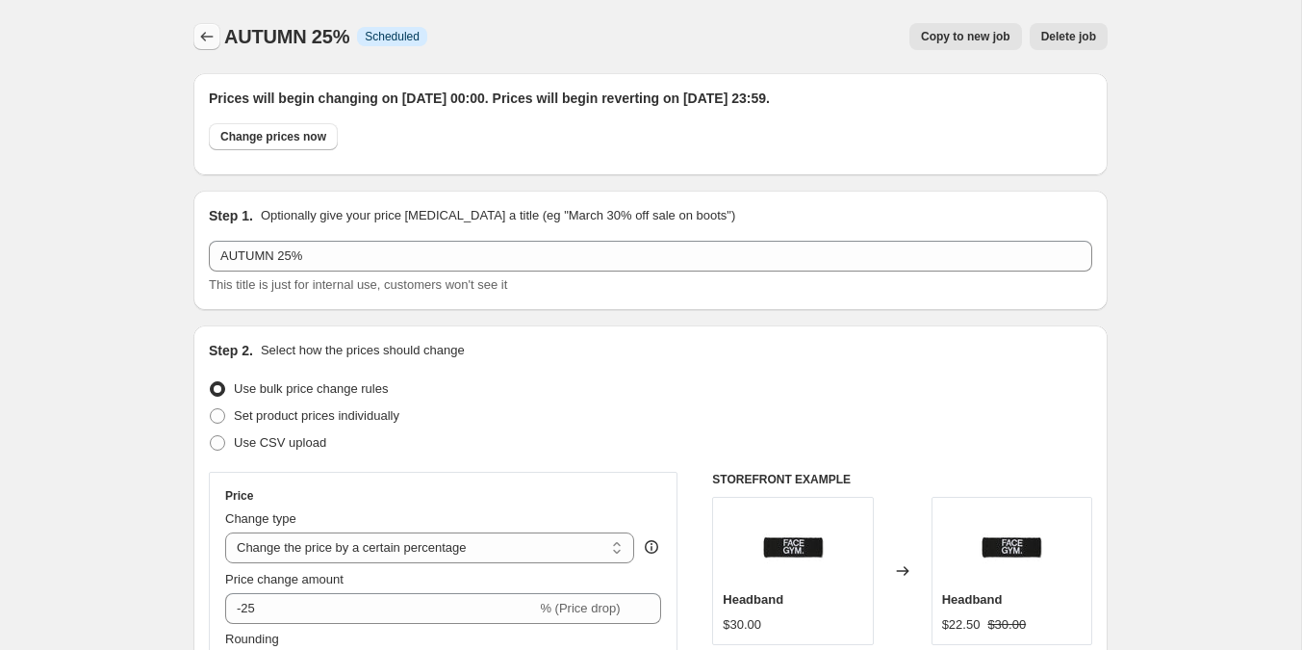
click at [209, 44] on icon "Price change jobs" at bounding box center [206, 36] width 19 height 19
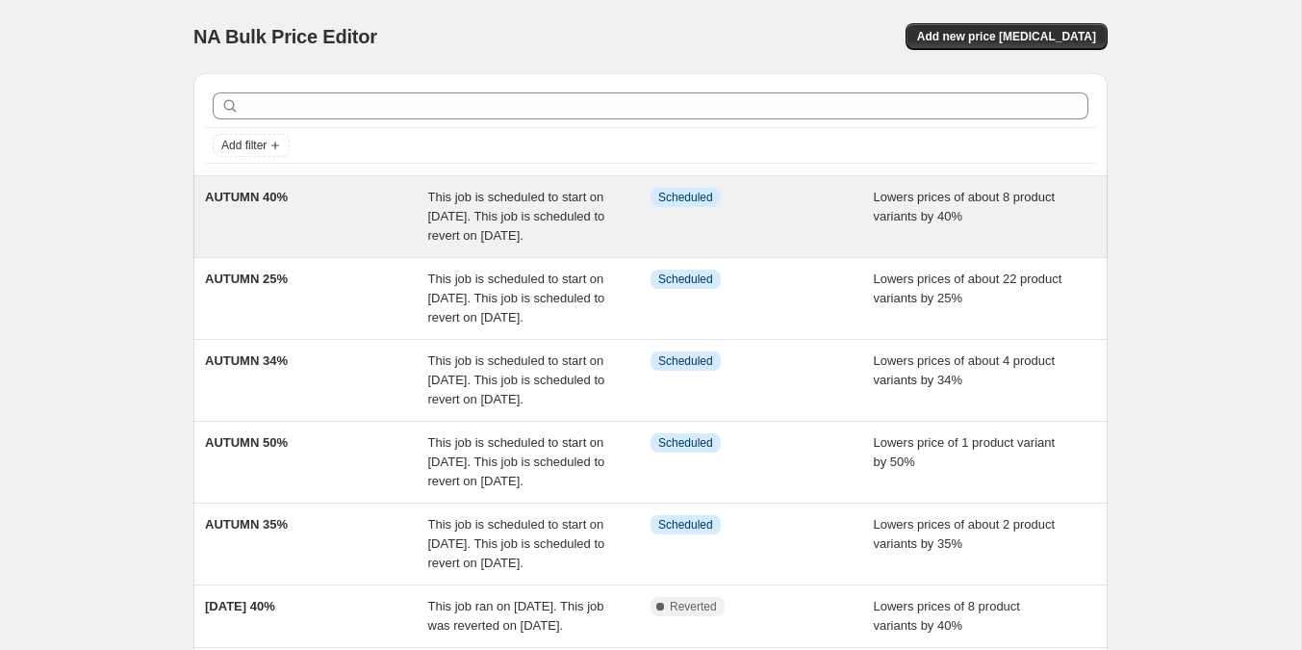
click at [352, 219] on div "AUTUMN 40%" at bounding box center [316, 217] width 223 height 58
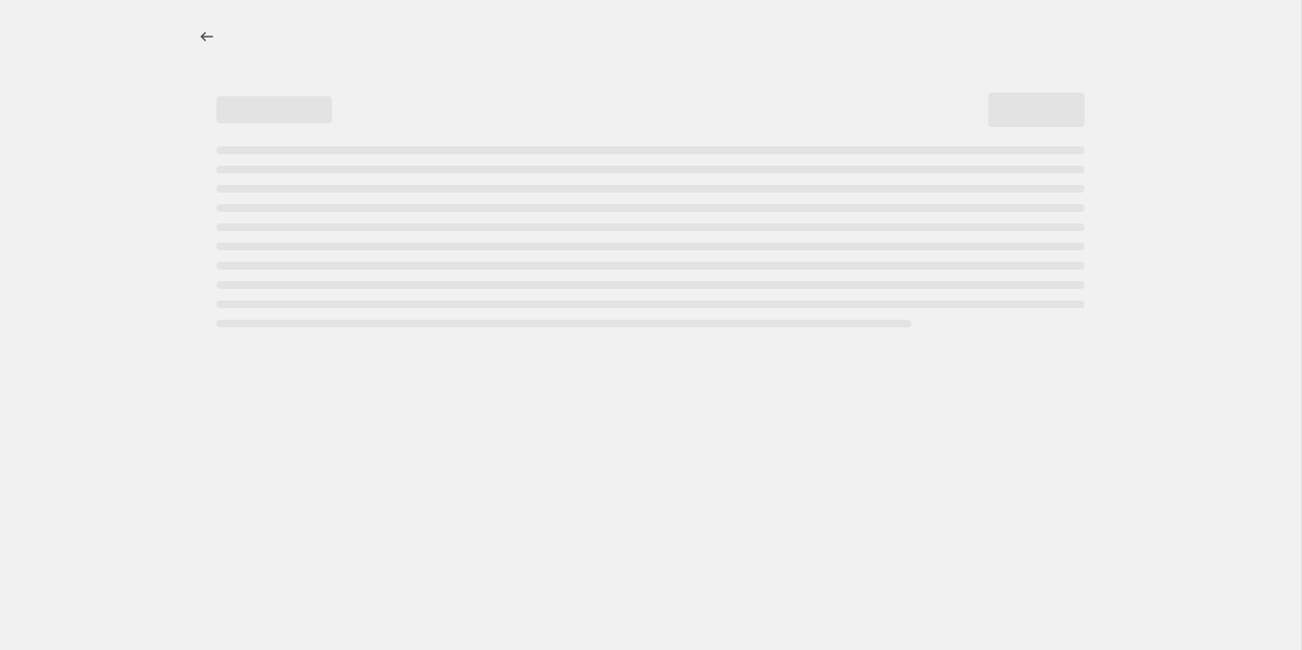
select select "percentage"
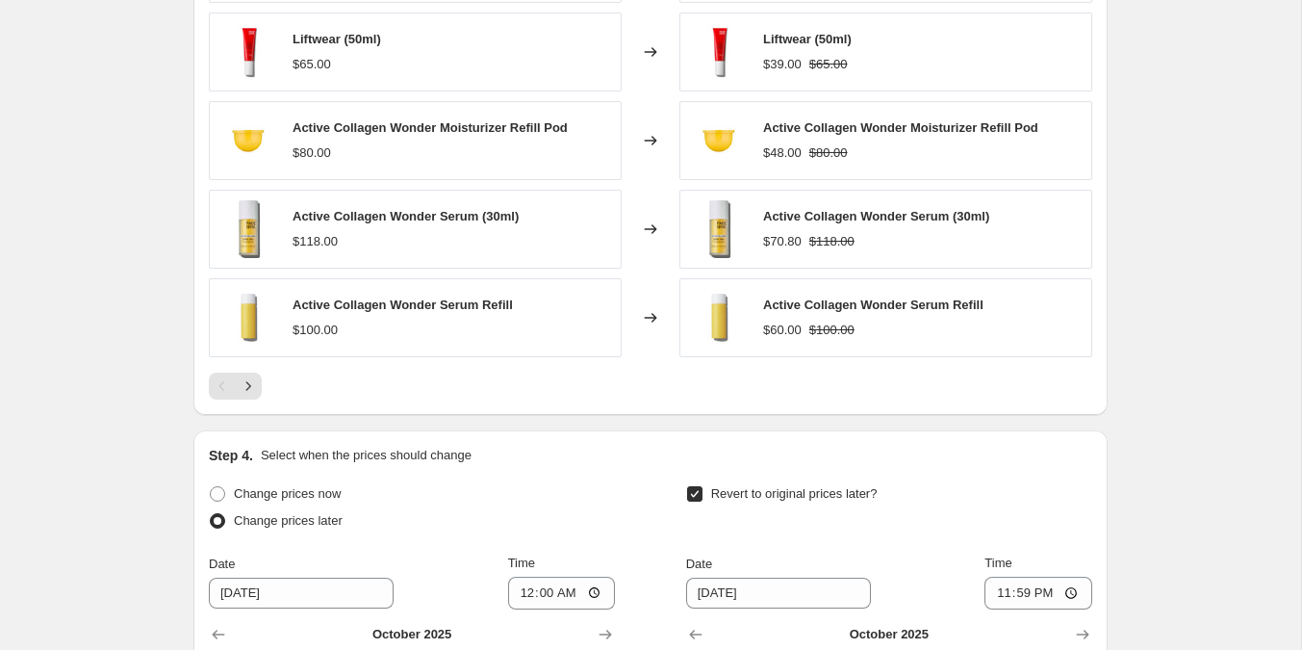
scroll to position [1771, 0]
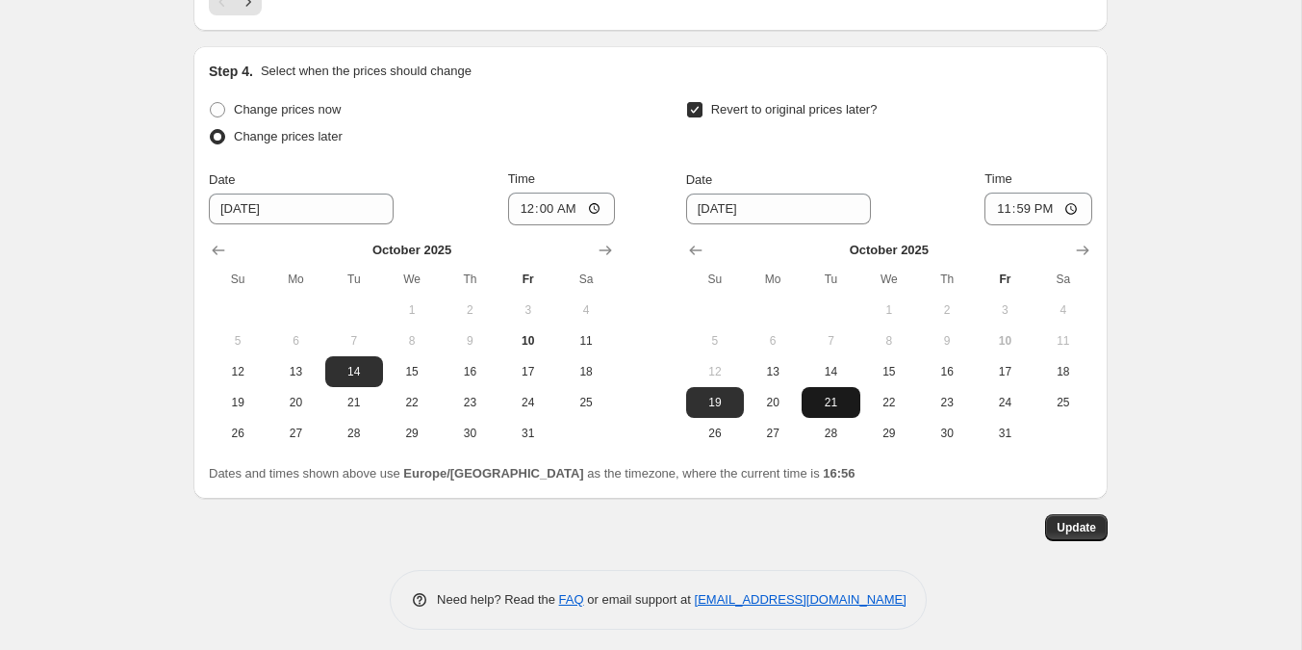
click at [835, 401] on span "21" at bounding box center [830, 402] width 42 height 15
type input "10/21/2025"
click at [1060, 532] on button "Update" at bounding box center [1076, 527] width 63 height 27
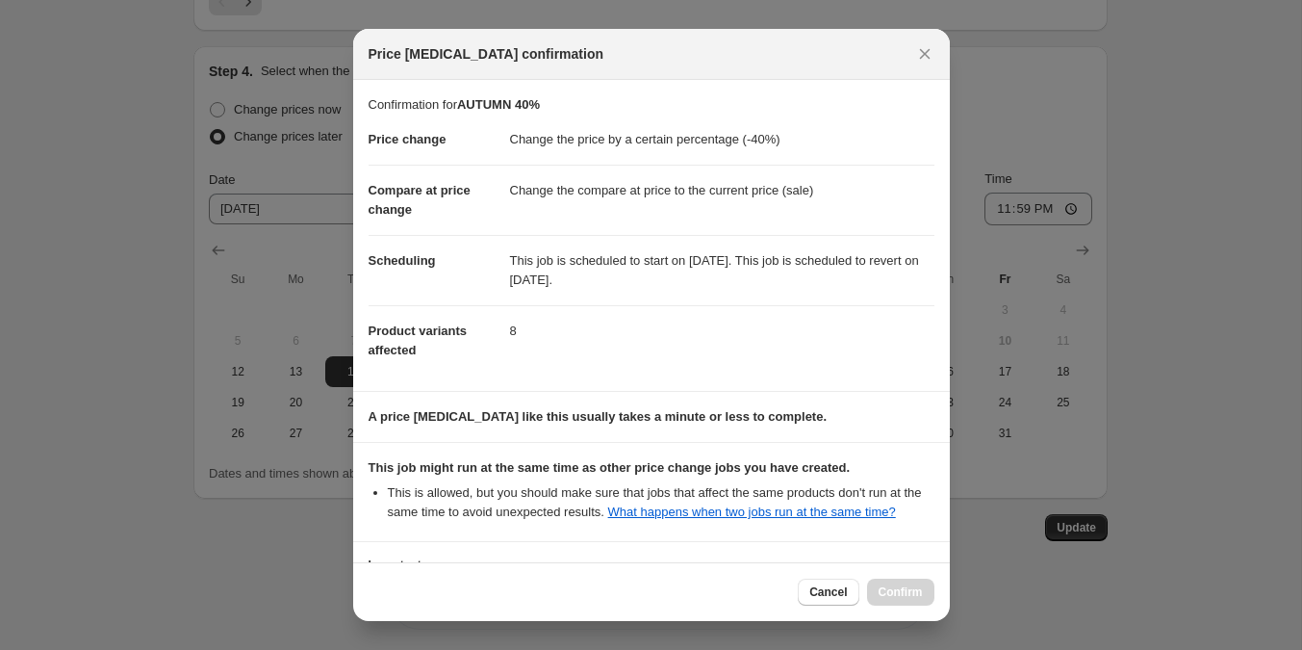
scroll to position [171, 0]
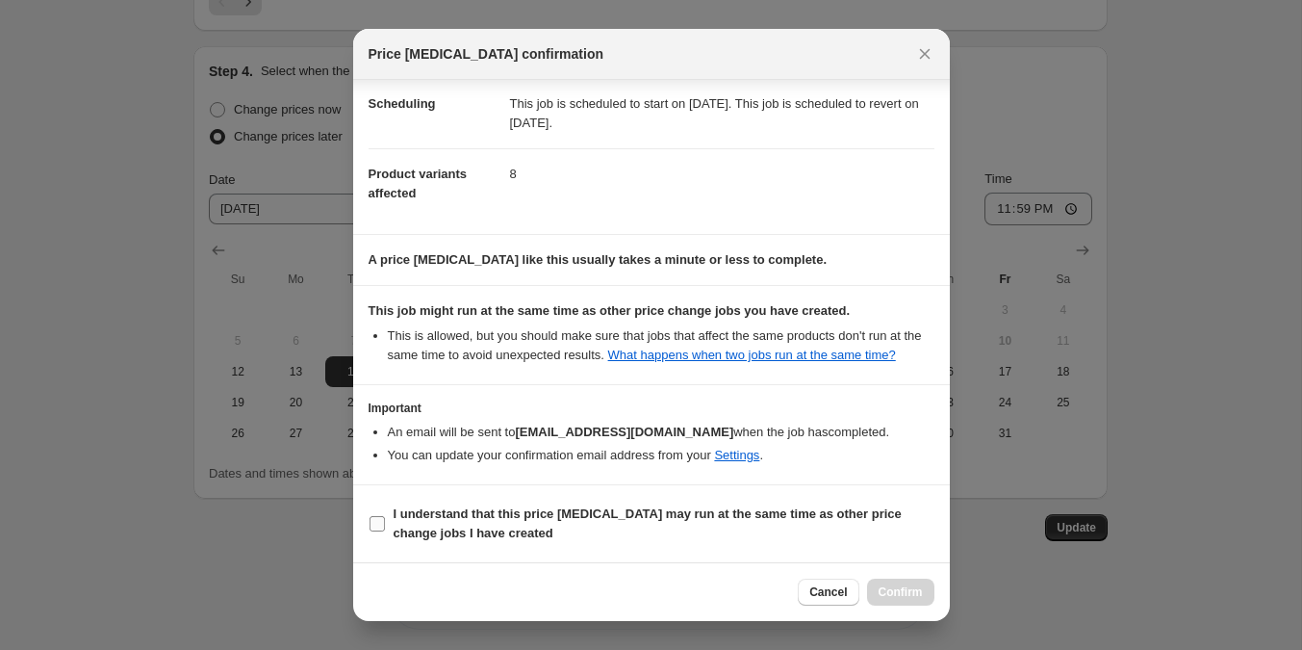
click at [569, 522] on b "I understand that this price change job may run at the same time as other price…" at bounding box center [648, 523] width 508 height 34
click at [385, 522] on input "I understand that this price change job may run at the same time as other price…" at bounding box center [377, 523] width 15 height 15
checkbox input "true"
click at [888, 592] on span "Confirm" at bounding box center [901, 591] width 44 height 15
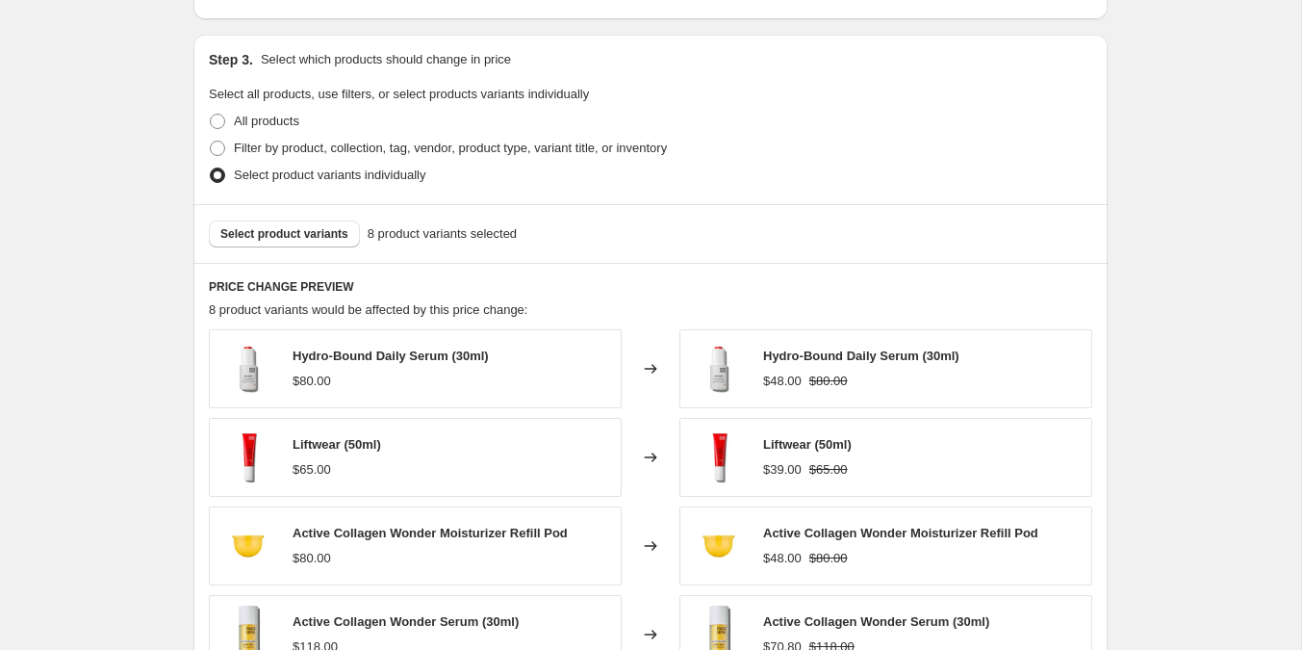
scroll to position [0, 0]
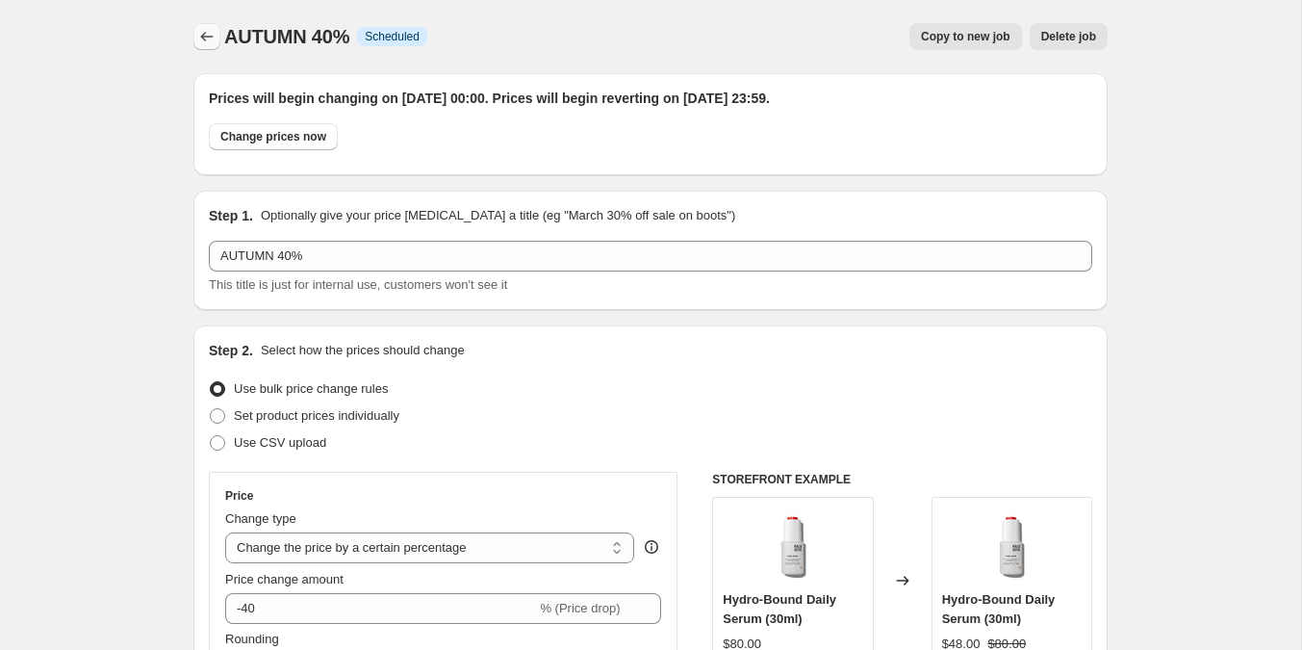
click at [201, 29] on icon "Price change jobs" at bounding box center [206, 36] width 19 height 19
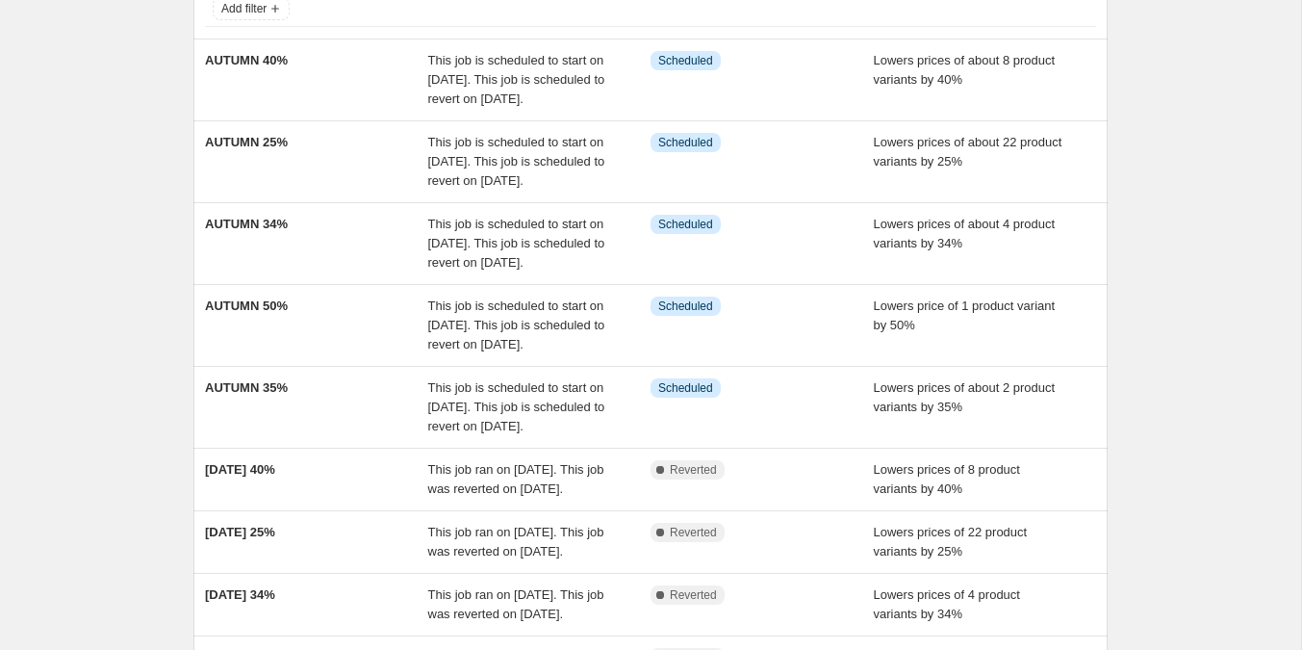
scroll to position [140, 0]
